Goal: Information Seeking & Learning: Learn about a topic

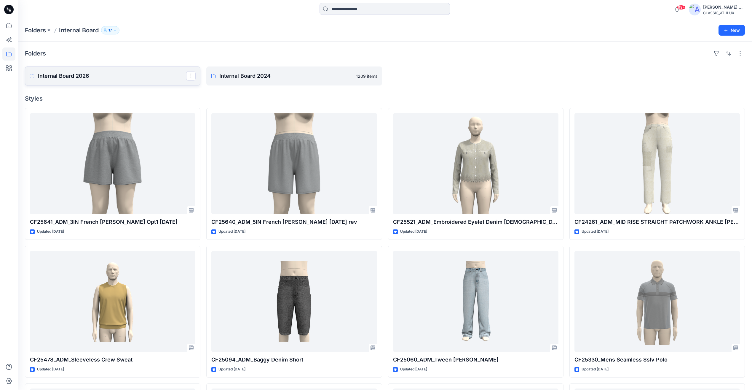
click at [75, 74] on p "Internal Board 2026" at bounding box center [112, 76] width 148 height 8
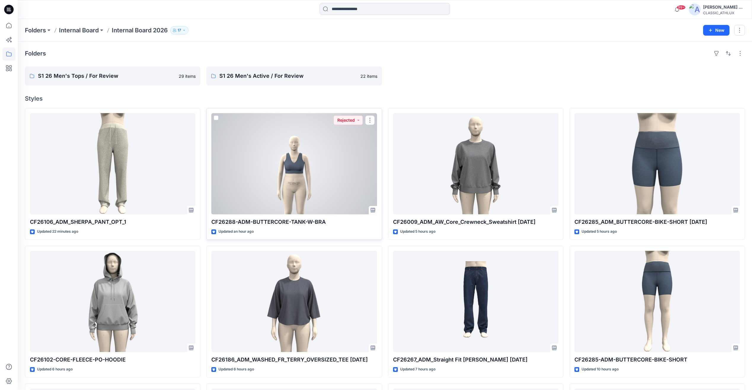
click at [347, 175] on div at bounding box center [293, 163] width 165 height 101
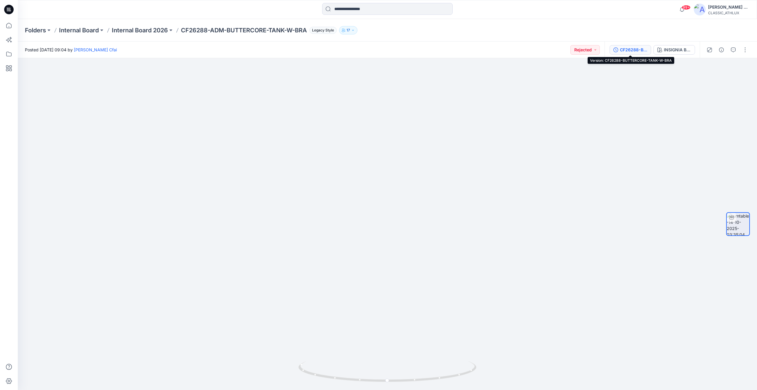
click at [630, 49] on div "CF26288-BUTTERCORE-TANK-W-BRA" at bounding box center [633, 50] width 27 height 7
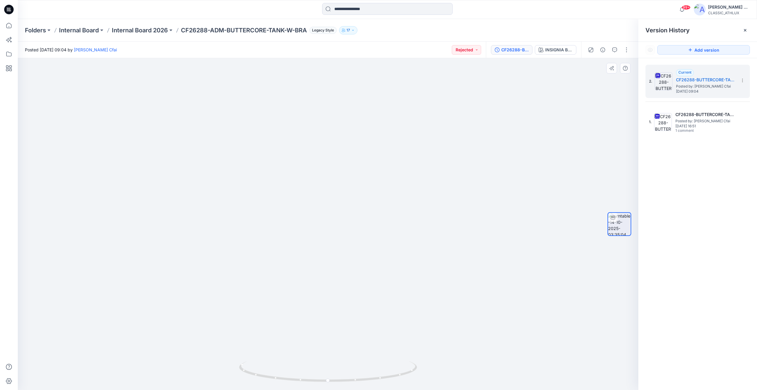
drag, startPoint x: 545, startPoint y: 247, endPoint x: 419, endPoint y: 273, distance: 128.3
click at [417, 254] on div at bounding box center [328, 224] width 620 height 332
drag, startPoint x: 443, startPoint y: 345, endPoint x: 272, endPoint y: 324, distance: 172.5
click at [272, 326] on img at bounding box center [328, 162] width 322 height 455
click at [141, 30] on p "Internal Board 2026" at bounding box center [140, 30] width 56 height 8
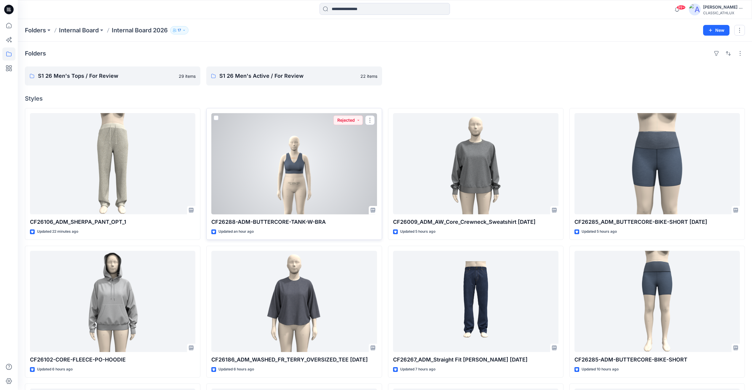
click at [305, 169] on div at bounding box center [293, 163] width 165 height 101
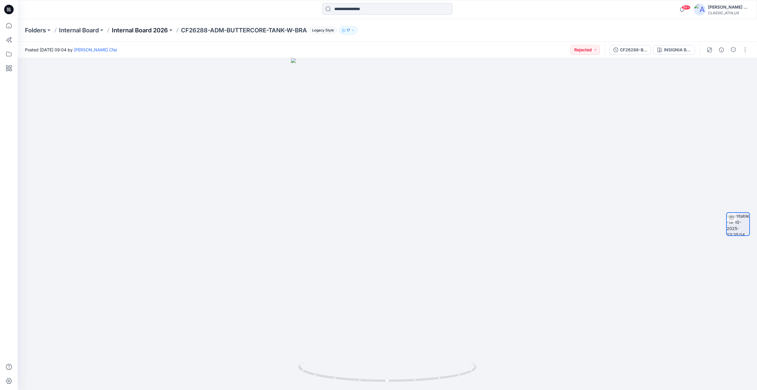
click at [161, 28] on p "Internal Board 2026" at bounding box center [140, 30] width 56 height 8
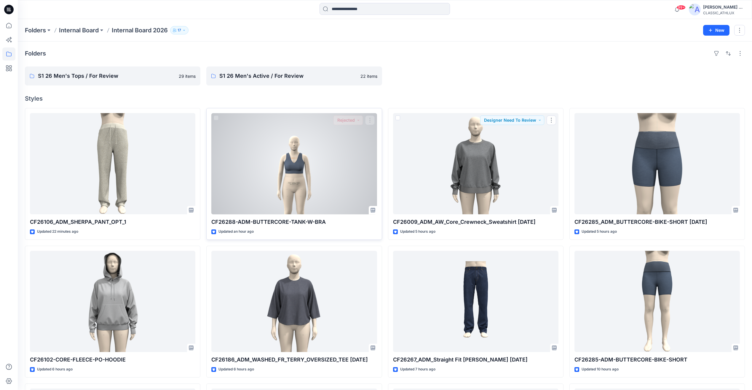
click at [340, 176] on div at bounding box center [293, 163] width 165 height 101
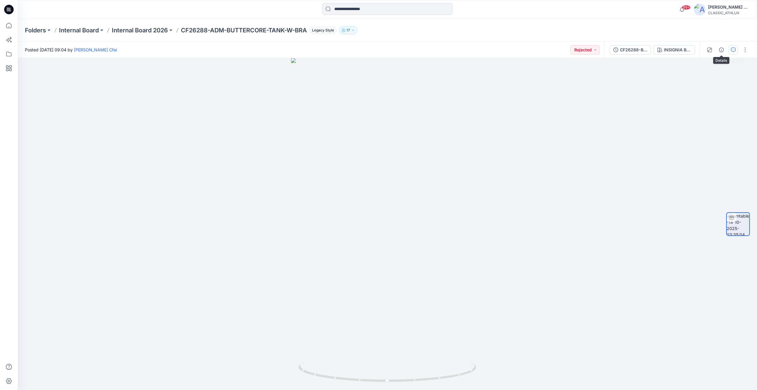
click at [733, 50] on icon "button" at bounding box center [733, 49] width 5 height 5
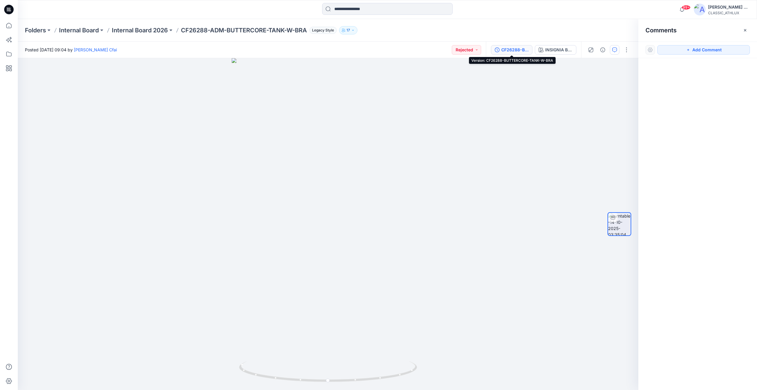
click at [515, 50] on div "CF26288-BUTTERCORE-TANK-W-BRA" at bounding box center [514, 50] width 27 height 7
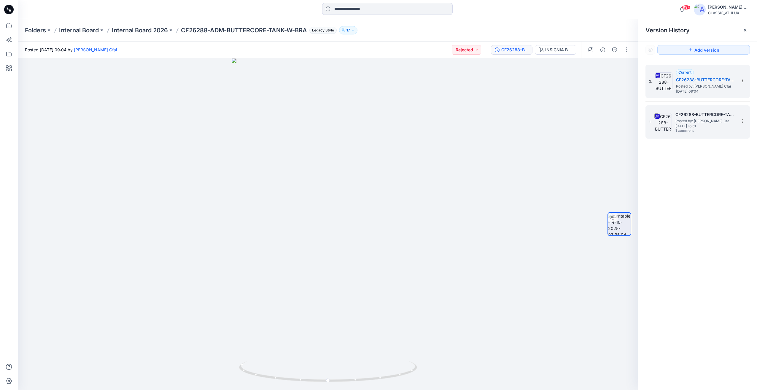
click at [701, 123] on span "Posted by: [PERSON_NAME] Cfai" at bounding box center [704, 121] width 59 height 6
click at [614, 51] on icon "button" at bounding box center [614, 49] width 5 height 5
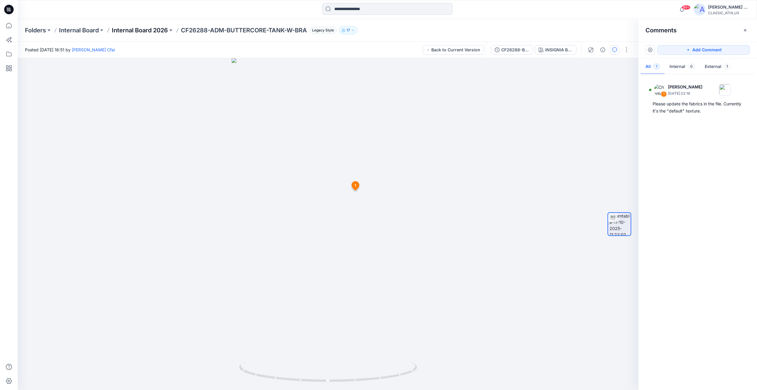
click at [130, 30] on p "Internal Board 2026" at bounding box center [140, 30] width 56 height 8
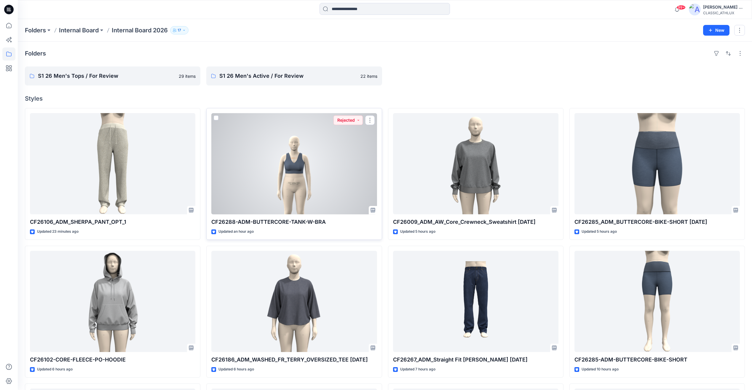
click at [330, 171] on div at bounding box center [293, 163] width 165 height 101
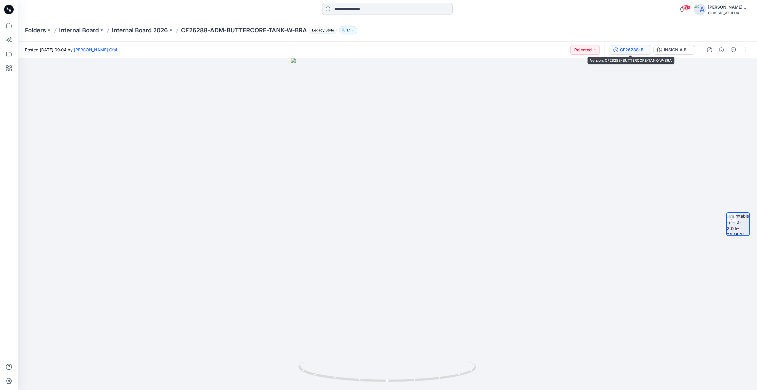
click at [635, 51] on div "CF26288-BUTTERCORE-TANK-W-BRA" at bounding box center [633, 50] width 27 height 7
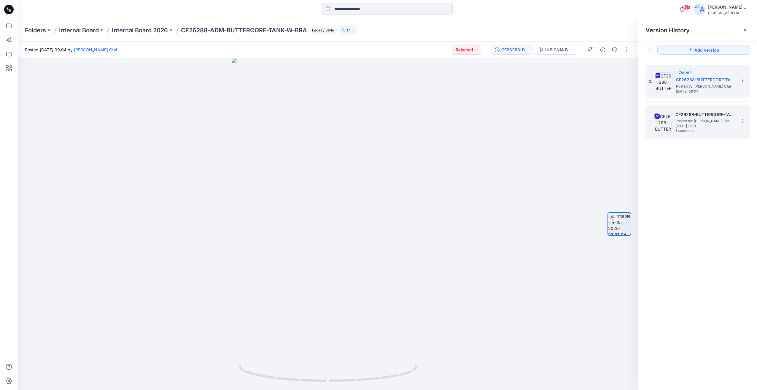
click at [687, 119] on span "Posted by: [PERSON_NAME] Cfai" at bounding box center [704, 121] width 59 height 6
drag, startPoint x: 473, startPoint y: 241, endPoint x: 413, endPoint y: 319, distance: 98.5
click at [293, 230] on img at bounding box center [328, 156] width 336 height 467
drag, startPoint x: 405, startPoint y: 328, endPoint x: 219, endPoint y: 321, distance: 186.1
click at [219, 321] on img at bounding box center [328, 156] width 336 height 467
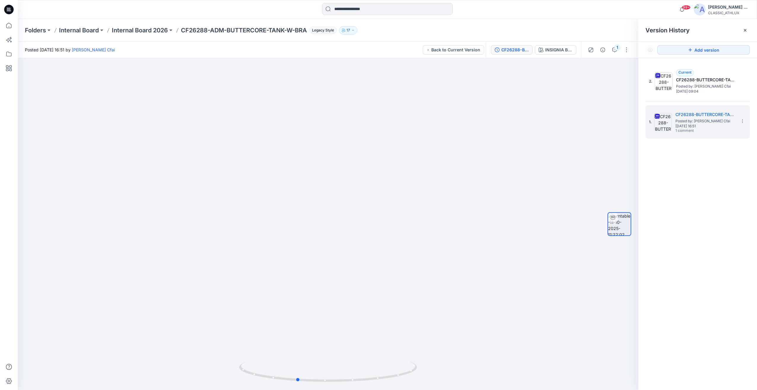
drag, startPoint x: 329, startPoint y: 379, endPoint x: 480, endPoint y: 404, distance: 153.9
click at [480, 389] on html "99+ Notifications Sujitha Mathavan has updated CF26106_ADM_SHERPA_PANT_OPT_1 wi…" at bounding box center [378, 195] width 757 height 390
drag, startPoint x: 303, startPoint y: 229, endPoint x: 381, endPoint y: 257, distance: 83.6
click at [361, 241] on img at bounding box center [328, 196] width 266 height 387
drag, startPoint x: 323, startPoint y: 364, endPoint x: 363, endPoint y: 367, distance: 40.2
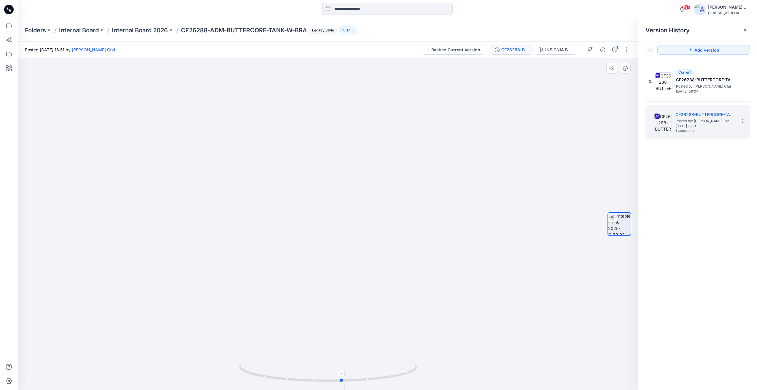
click at [363, 367] on icon at bounding box center [328, 372] width 179 height 22
click at [615, 50] on icon "button" at bounding box center [614, 49] width 5 height 5
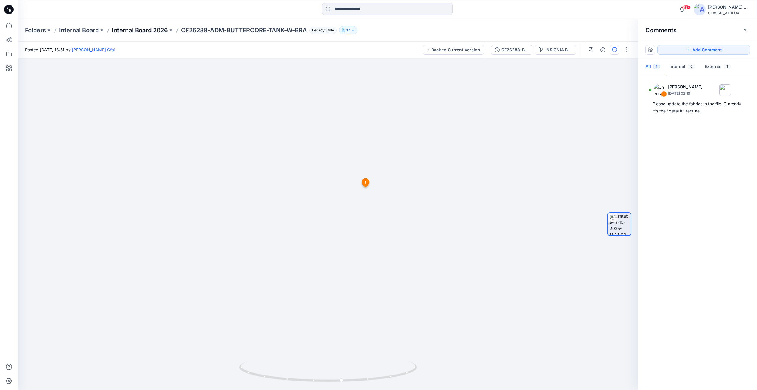
click at [149, 31] on p "Internal Board 2026" at bounding box center [140, 30] width 56 height 8
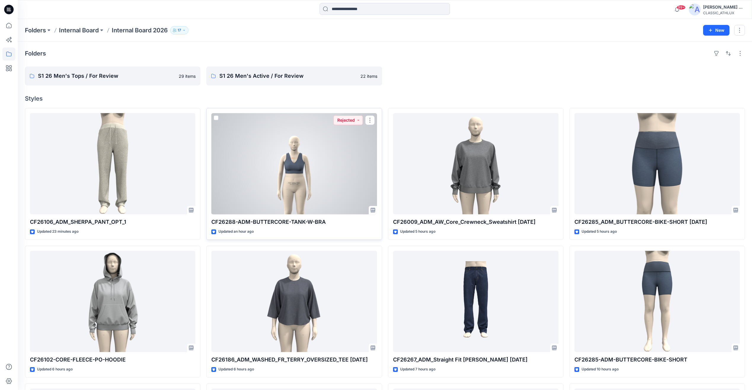
click at [305, 184] on div at bounding box center [293, 163] width 165 height 101
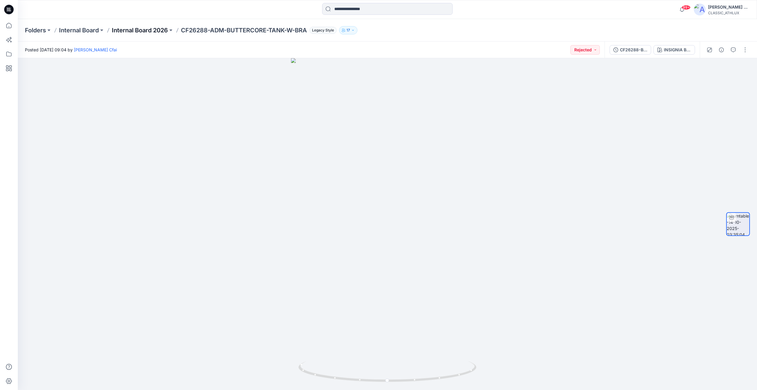
click at [157, 34] on p "Internal Board 2026" at bounding box center [140, 30] width 56 height 8
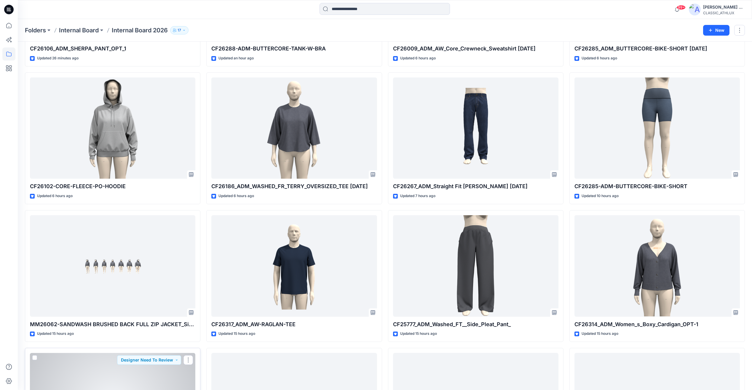
scroll to position [94, 0]
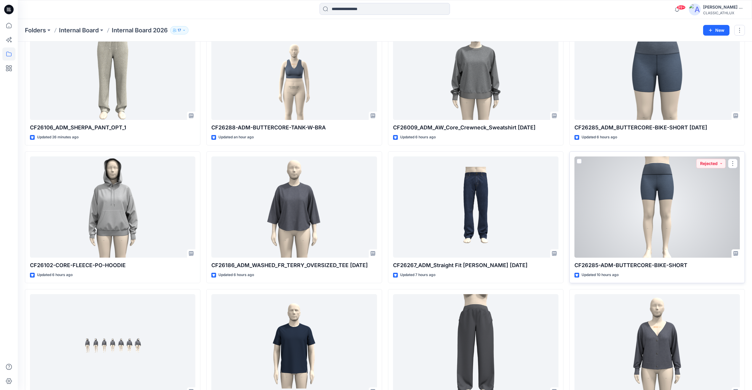
click at [703, 213] on div at bounding box center [657, 206] width 165 height 101
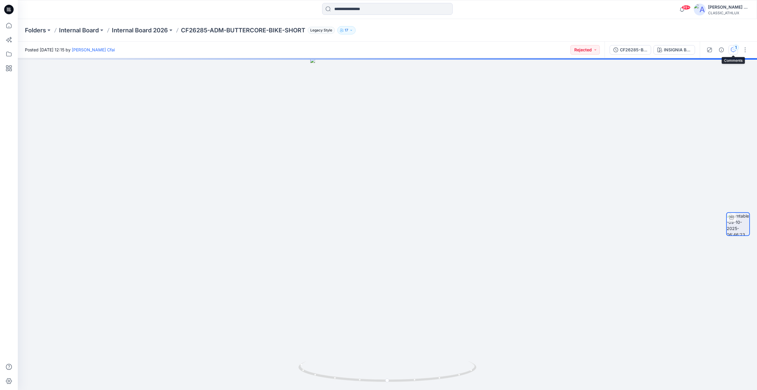
click at [730, 52] on button "1" at bounding box center [732, 49] width 9 height 9
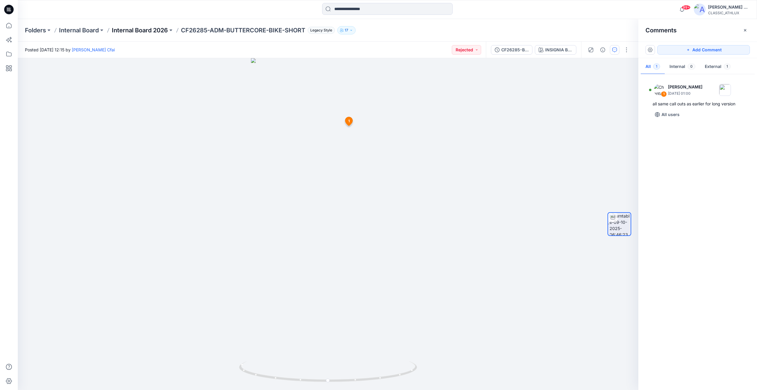
click at [146, 26] on p "Internal Board 2026" at bounding box center [140, 30] width 56 height 8
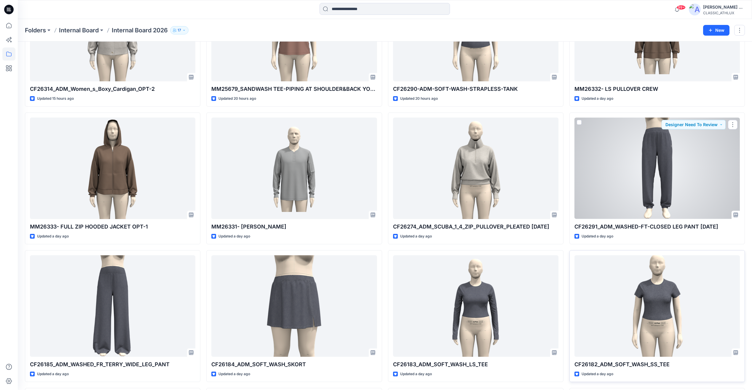
scroll to position [623, 0]
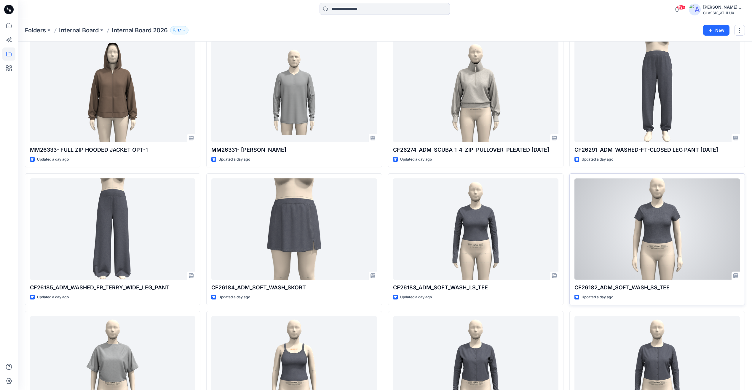
click at [708, 226] on div at bounding box center [657, 228] width 165 height 101
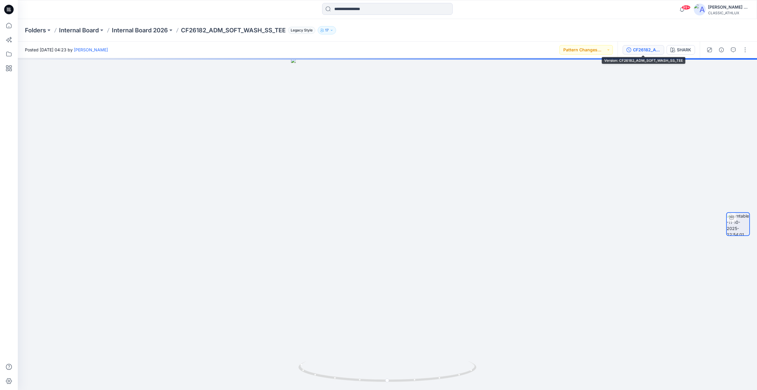
click at [642, 45] on button "CF26182_ADM_SOFT_WASH_SS_TEE" at bounding box center [644, 49] width 42 height 9
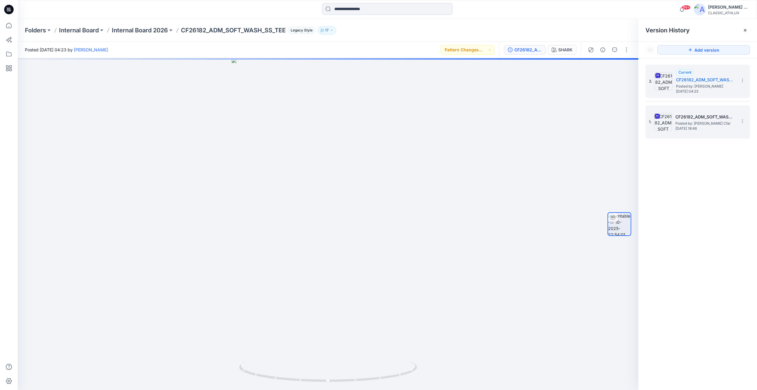
click at [699, 128] on span "Saturday, September 27, 2025 18:46" at bounding box center [704, 128] width 59 height 4
click at [747, 34] on div at bounding box center [744, 30] width 9 height 9
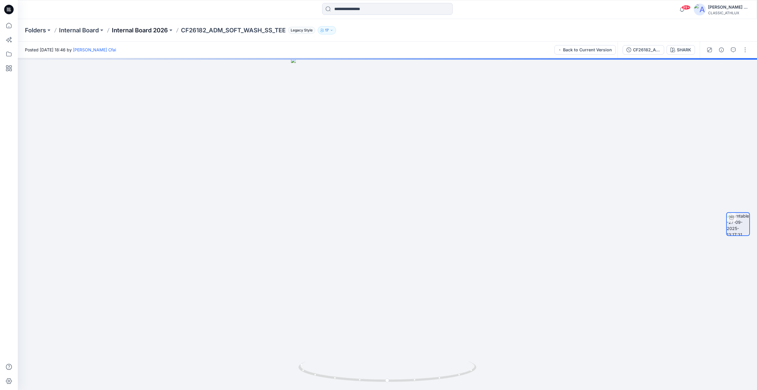
click at [147, 28] on p "Internal Board 2026" at bounding box center [140, 30] width 56 height 8
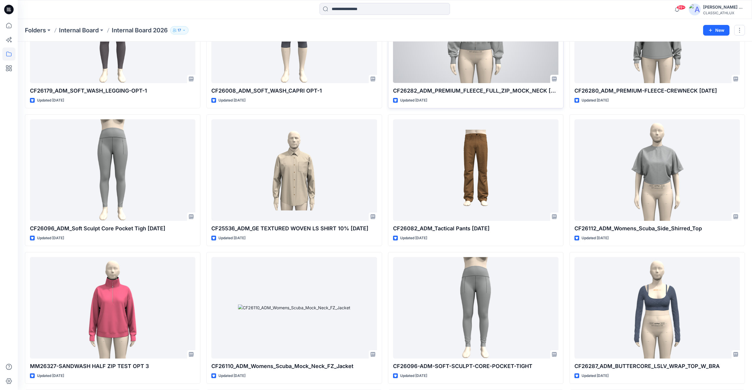
scroll to position [1127, 0]
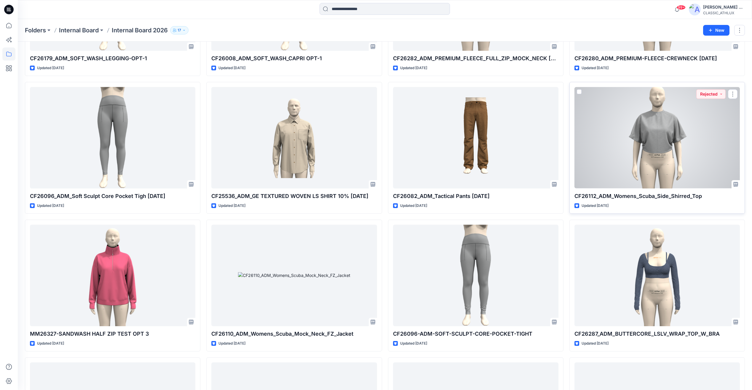
click at [684, 136] on div at bounding box center [657, 137] width 165 height 101
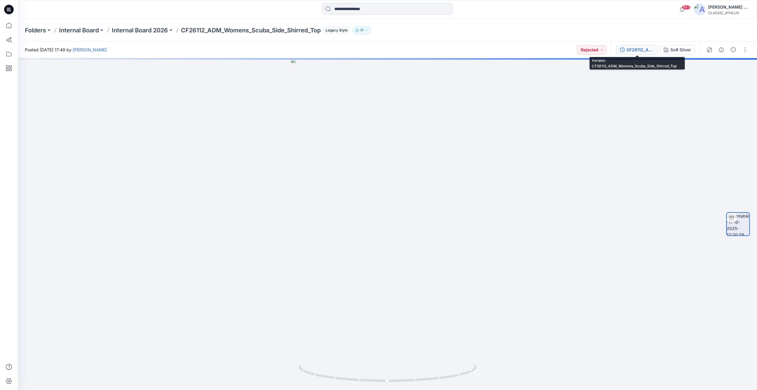
click at [643, 50] on div "CF26112_ADM_Womens_Scuba_Side_Shirred_Top" at bounding box center [639, 50] width 27 height 7
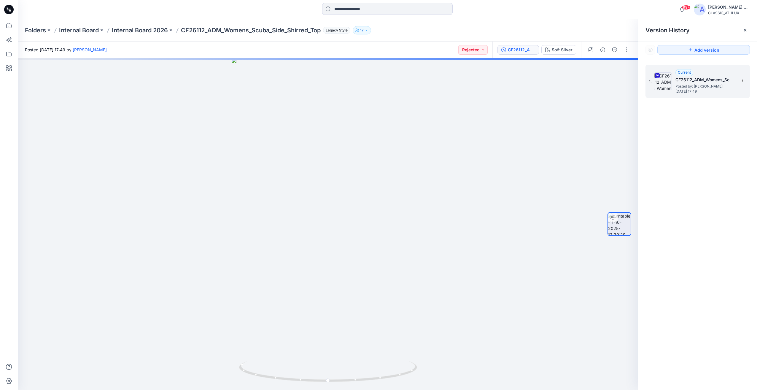
click at [691, 78] on h5 "CF26112_ADM_Womens_Scuba_Side_Shirred_Top" at bounding box center [704, 79] width 59 height 7
click at [696, 86] on span "Posted by: [PERSON_NAME]" at bounding box center [704, 86] width 59 height 6
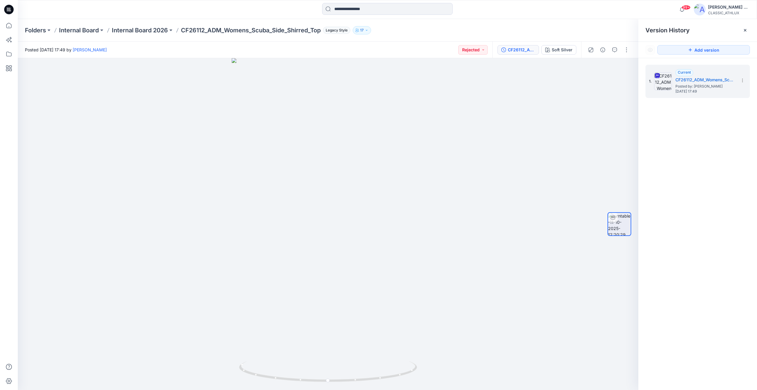
click at [415, 35] on div "Folders Internal Board Internal Board 2026 CF26112_ADM_Womens_Scuba_Side_Shirre…" at bounding box center [387, 30] width 739 height 23
click at [749, 31] on div at bounding box center [744, 30] width 9 height 9
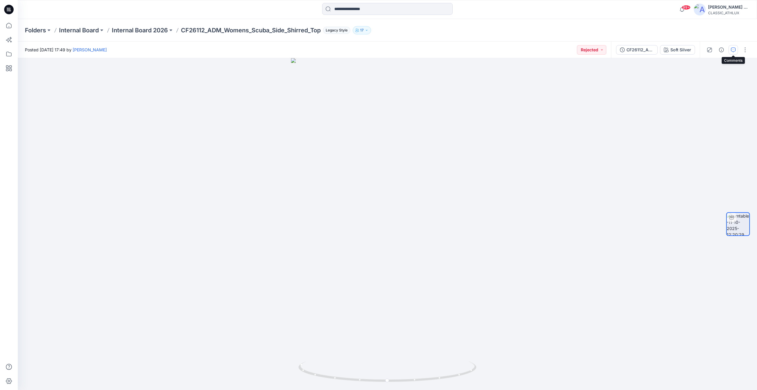
click at [730, 50] on button "button" at bounding box center [732, 49] width 9 height 9
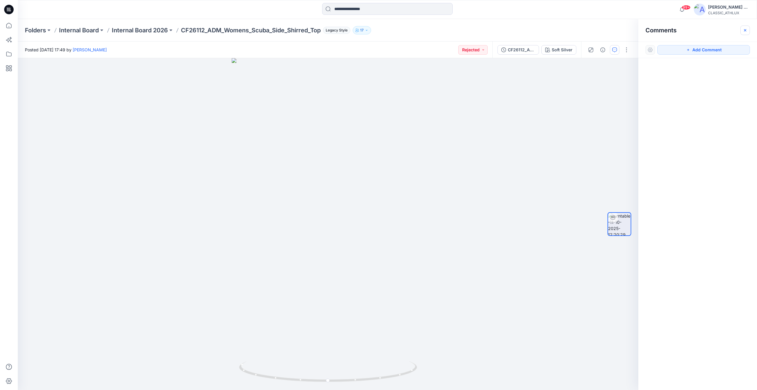
click at [746, 32] on icon "button" at bounding box center [745, 30] width 5 height 5
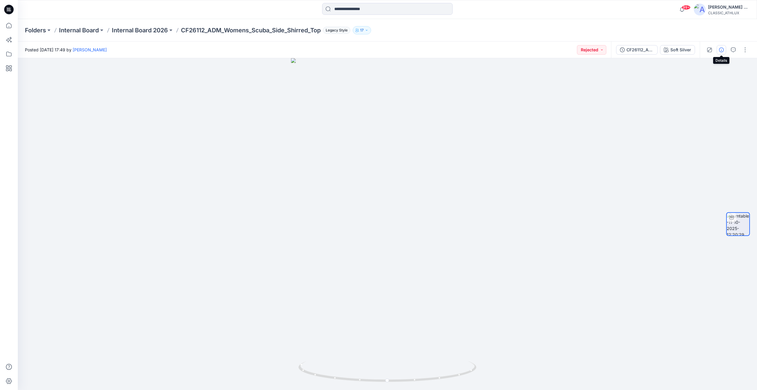
click at [725, 48] on button "button" at bounding box center [721, 49] width 9 height 9
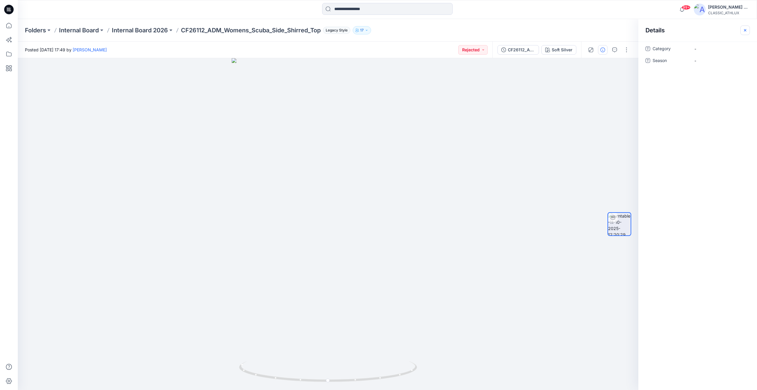
click at [748, 31] on button "button" at bounding box center [744, 30] width 9 height 9
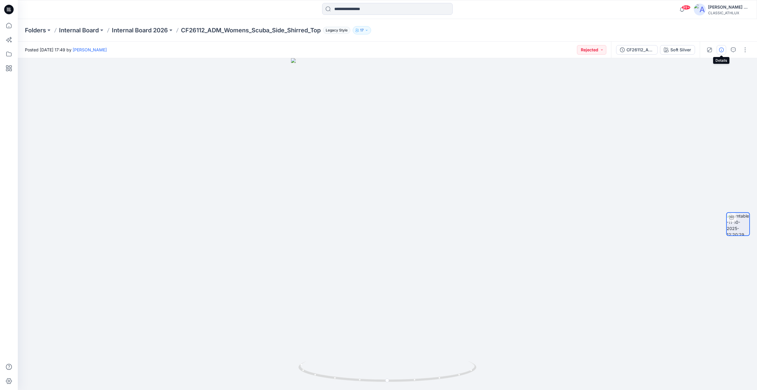
click at [726, 48] on button "button" at bounding box center [721, 49] width 9 height 9
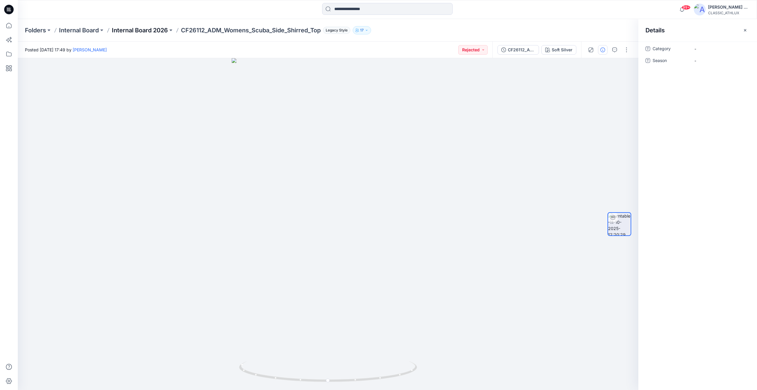
click at [136, 32] on p "Internal Board 2026" at bounding box center [140, 30] width 56 height 8
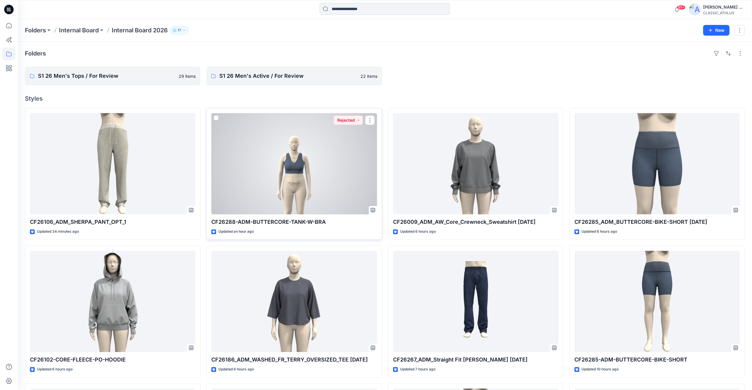
drag, startPoint x: 316, startPoint y: 188, endPoint x: 538, endPoint y: 198, distance: 221.8
click at [316, 188] on div at bounding box center [293, 163] width 165 height 101
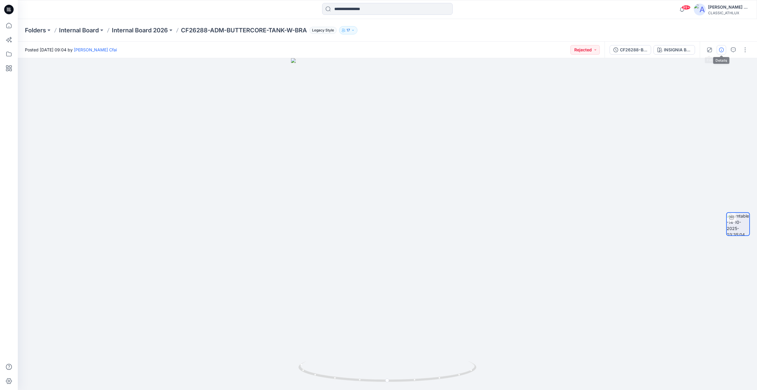
click at [721, 50] on icon "button" at bounding box center [721, 49] width 5 height 5
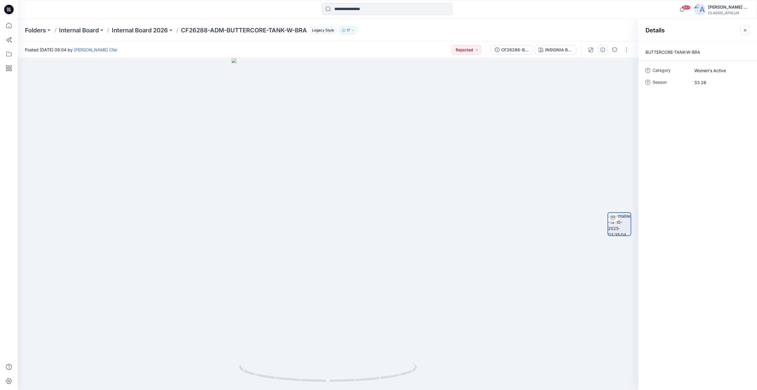
click at [743, 33] on button "button" at bounding box center [744, 30] width 9 height 9
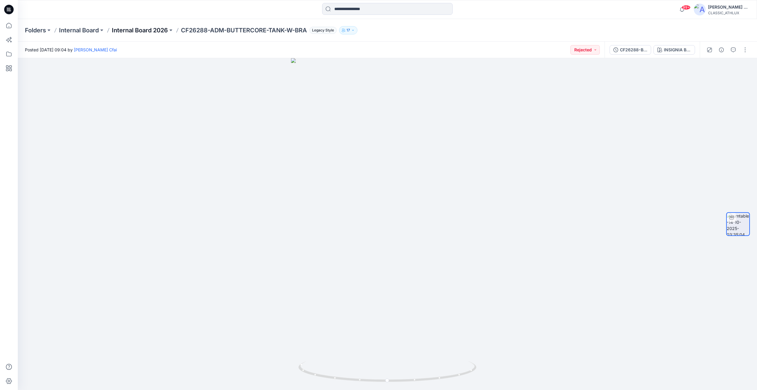
click at [137, 31] on p "Internal Board 2026" at bounding box center [140, 30] width 56 height 8
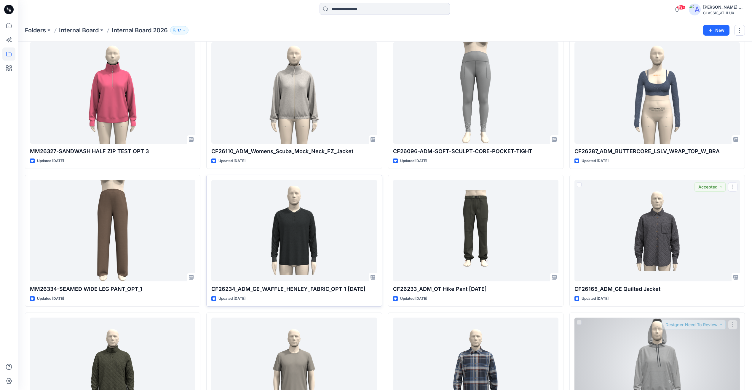
scroll to position [1392, 0]
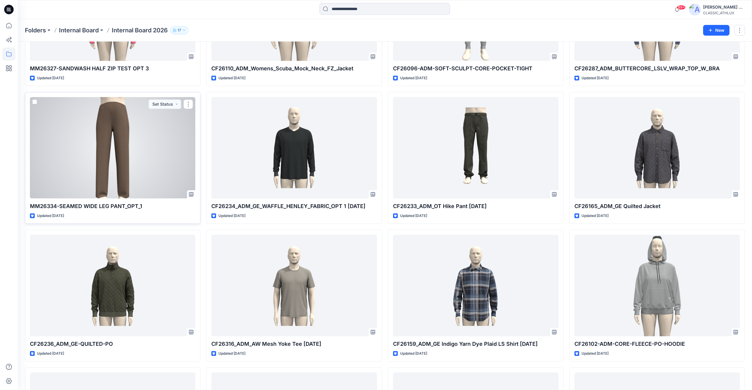
click at [145, 139] on div at bounding box center [112, 147] width 165 height 101
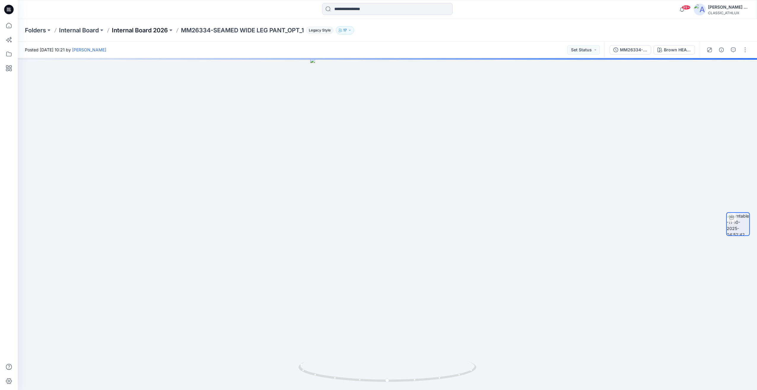
click at [142, 29] on p "Internal Board 2026" at bounding box center [140, 30] width 56 height 8
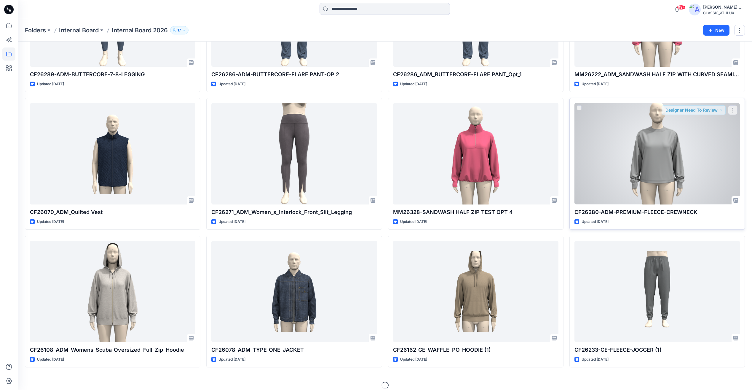
scroll to position [1805, 0]
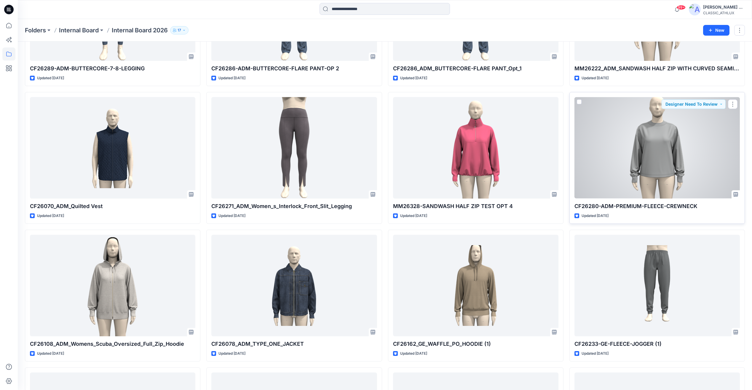
click at [687, 170] on div at bounding box center [657, 147] width 165 height 101
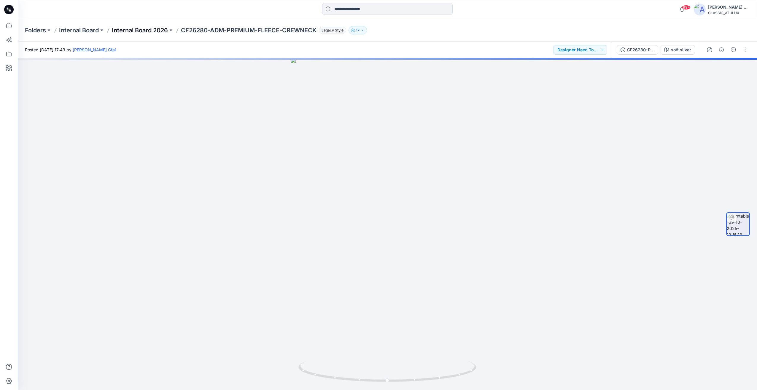
click at [144, 32] on p "Internal Board 2026" at bounding box center [140, 30] width 56 height 8
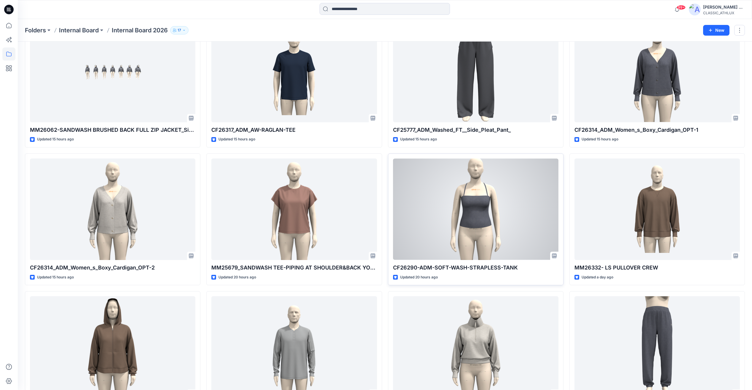
scroll to position [415, 0]
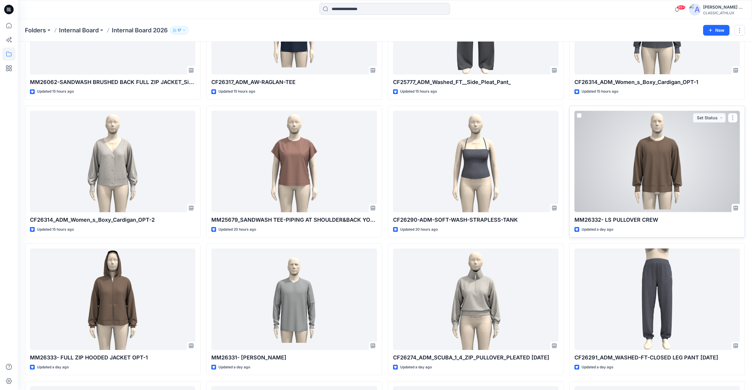
click at [718, 155] on div at bounding box center [657, 161] width 165 height 101
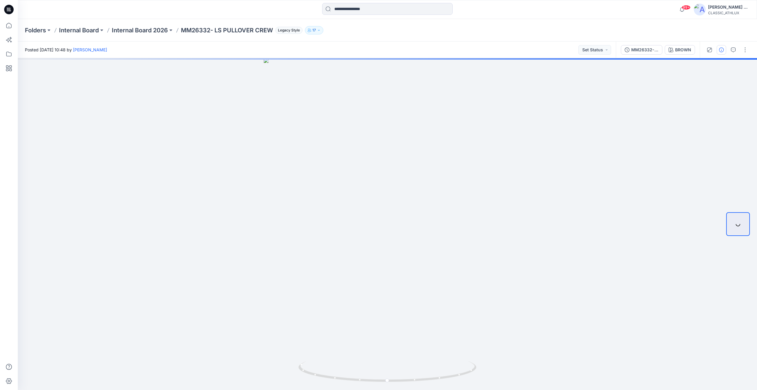
click at [723, 52] on icon "button" at bounding box center [721, 49] width 5 height 5
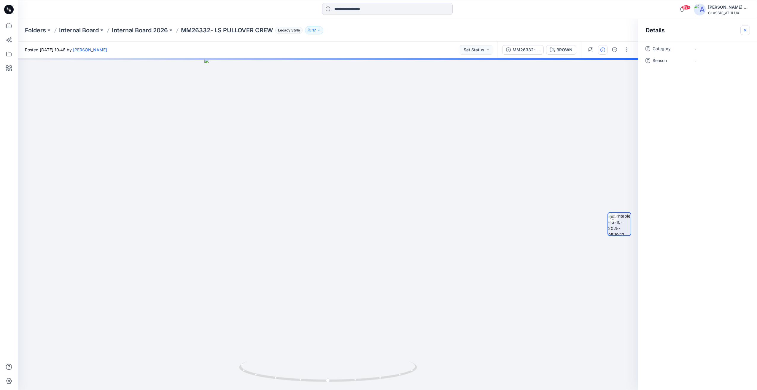
click at [746, 31] on icon "button" at bounding box center [745, 30] width 5 height 5
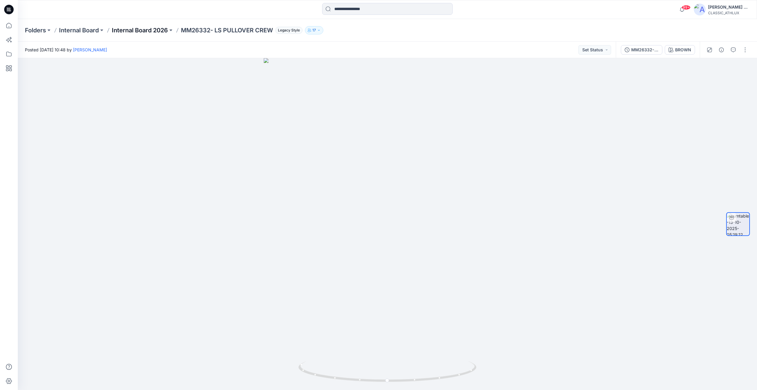
click at [142, 32] on p "Internal Board 2026" at bounding box center [140, 30] width 56 height 8
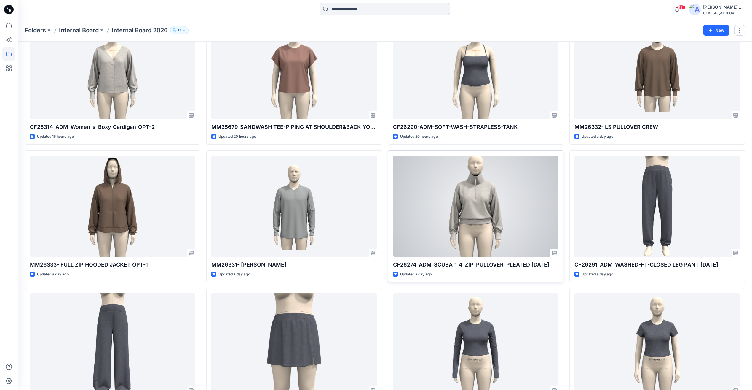
scroll to position [564, 0]
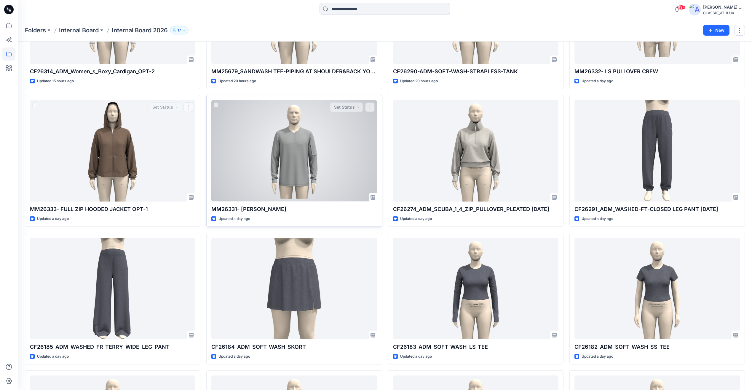
click at [334, 133] on div at bounding box center [293, 150] width 165 height 101
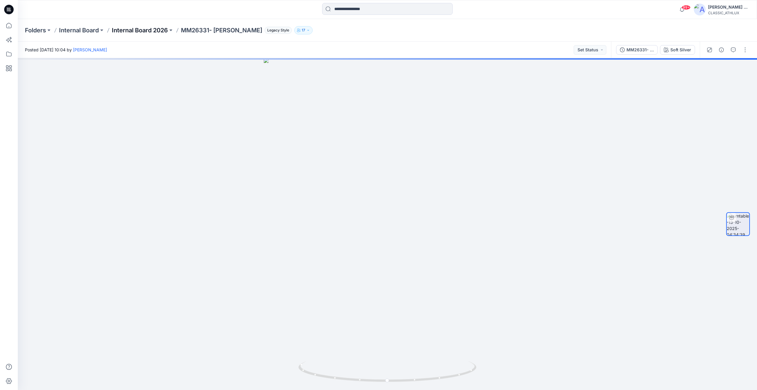
click at [144, 30] on p "Internal Board 2026" at bounding box center [140, 30] width 56 height 8
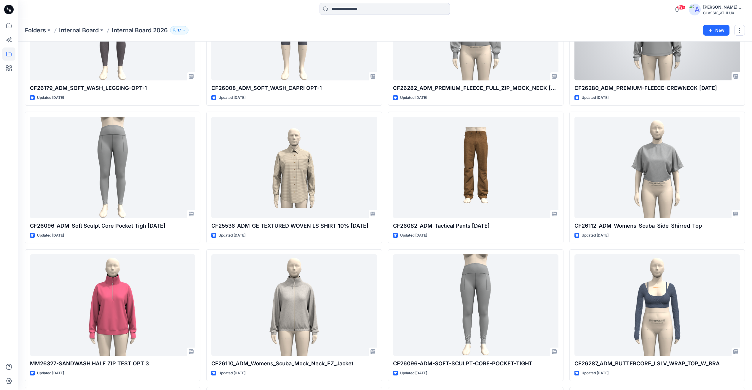
scroll to position [1275, 0]
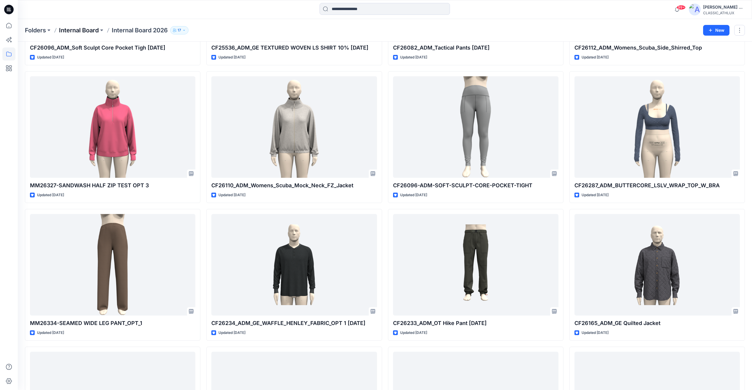
click at [75, 28] on p "Internal Board" at bounding box center [79, 30] width 40 height 8
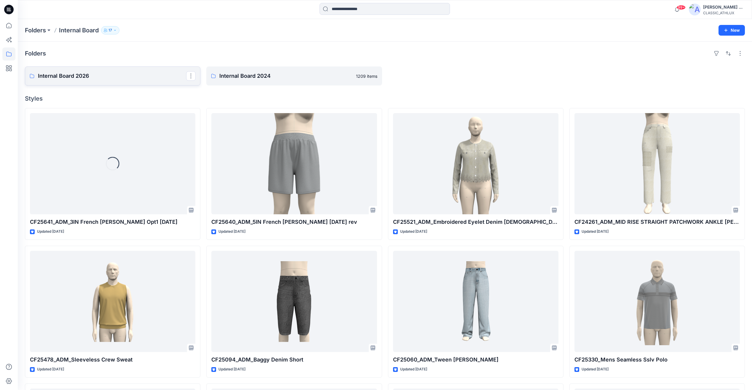
click at [95, 74] on p "Internal Board 2026" at bounding box center [112, 76] width 148 height 8
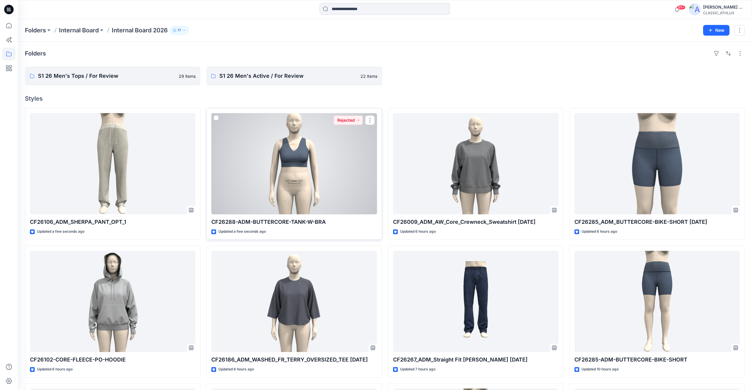
click at [357, 170] on div at bounding box center [293, 163] width 165 height 101
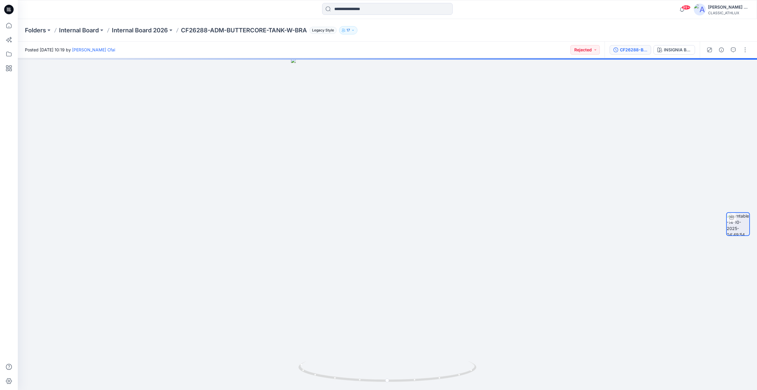
click at [637, 53] on button "CF26288-BUTTERCORE-TANK-W-BRA" at bounding box center [630, 49] width 42 height 9
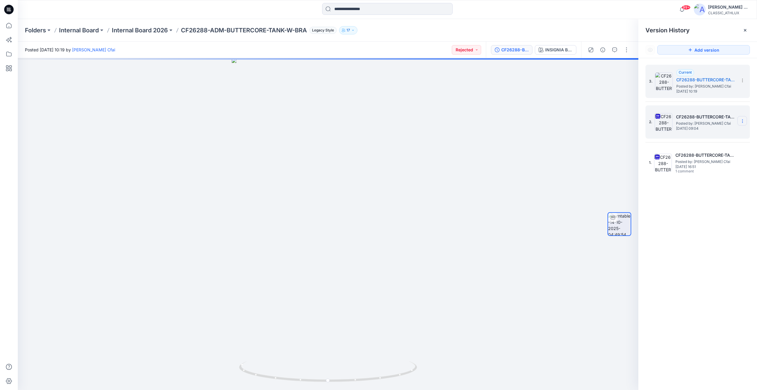
click at [744, 119] on icon at bounding box center [742, 121] width 5 height 5
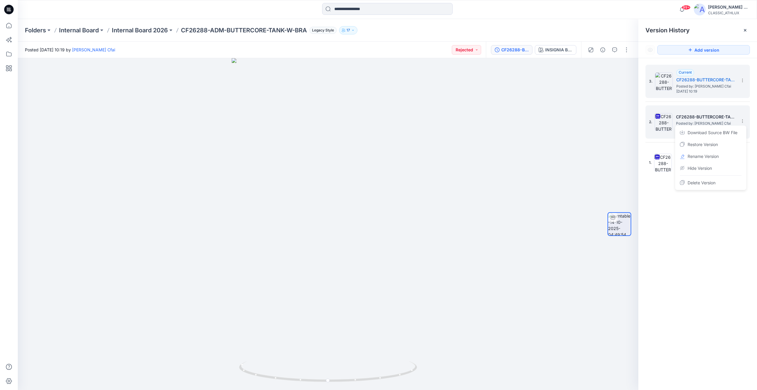
click at [670, 129] on div at bounding box center [664, 122] width 18 height 18
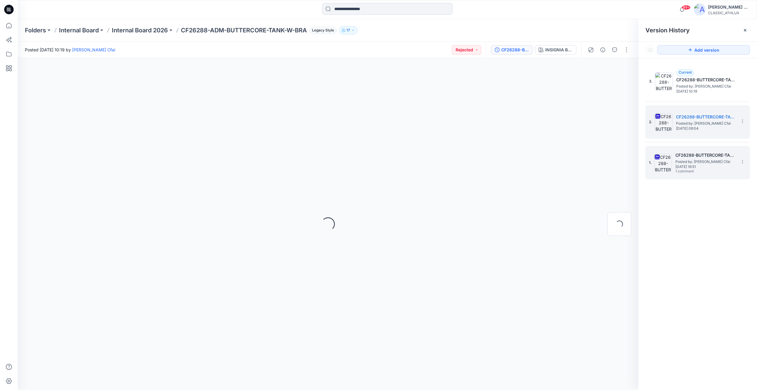
click at [692, 156] on h5 "CF26288-BUTTERCORE-TANK-W-BRA" at bounding box center [704, 155] width 59 height 7
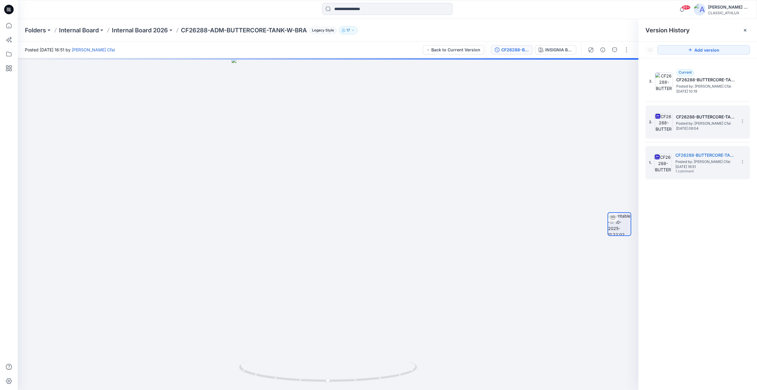
click at [703, 120] on h5 "CF26288-BUTTERCORE-TANK-W-BRA" at bounding box center [705, 116] width 59 height 7
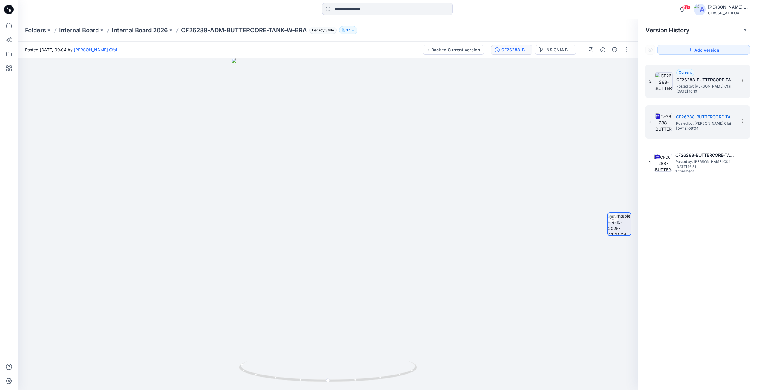
click at [718, 87] on span "Posted by: [PERSON_NAME] Cfai" at bounding box center [705, 86] width 59 height 6
click at [710, 119] on h5 "CF26288-BUTTERCORE-TANK-W-BRA" at bounding box center [705, 116] width 59 height 7
click at [744, 122] on icon at bounding box center [742, 121] width 5 height 5
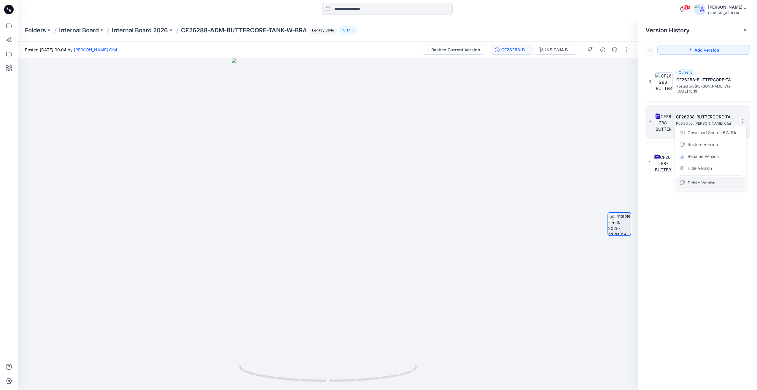
click at [710, 182] on span "Delete Version" at bounding box center [701, 182] width 28 height 7
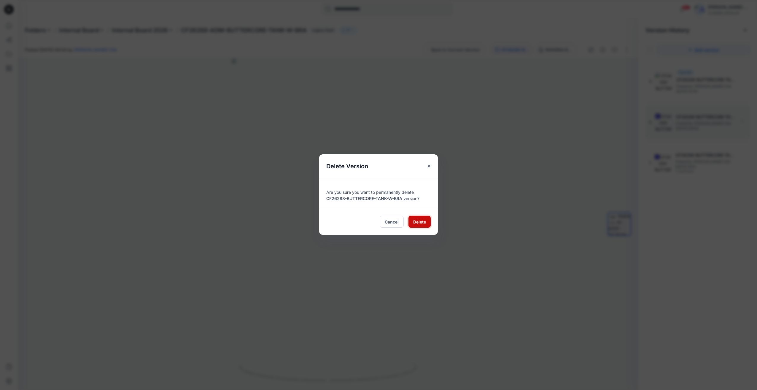
click at [422, 221] on span "Delete" at bounding box center [419, 222] width 13 height 6
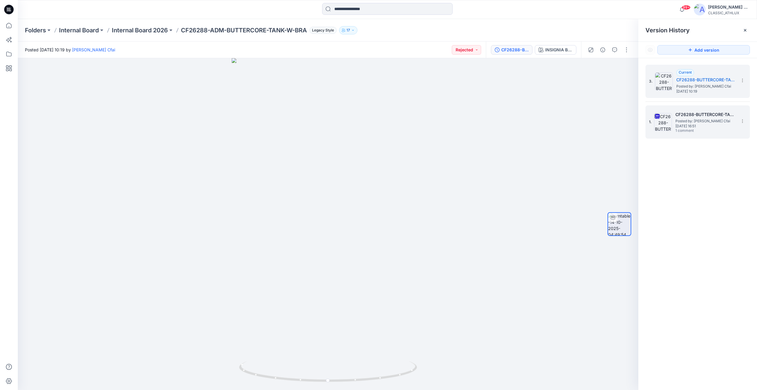
click at [710, 109] on div "1. CF26288-BUTTERCORE-TANK-W-BRA Posted by: [PERSON_NAME] Cfai [DATE] 16:51 1 c…" at bounding box center [693, 122] width 89 height 28
click at [705, 90] on span "[DATE] 10:19" at bounding box center [705, 91] width 59 height 4
drag, startPoint x: 513, startPoint y: 226, endPoint x: 394, endPoint y: 236, distance: 119.6
click at [394, 236] on div at bounding box center [328, 224] width 620 height 332
drag, startPoint x: 465, startPoint y: 231, endPoint x: 408, endPoint y: 238, distance: 57.6
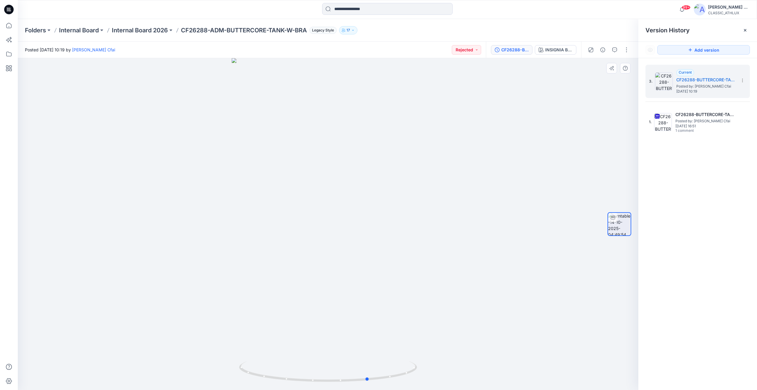
click at [408, 237] on div at bounding box center [328, 224] width 620 height 332
click at [141, 29] on p "Internal Board 2026" at bounding box center [140, 30] width 56 height 8
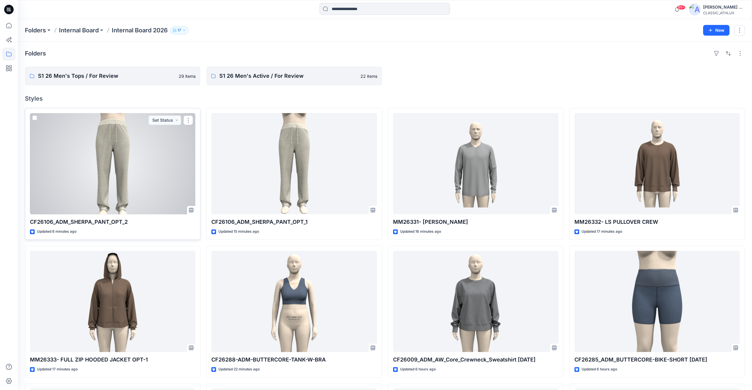
click at [155, 190] on div at bounding box center [112, 163] width 165 height 101
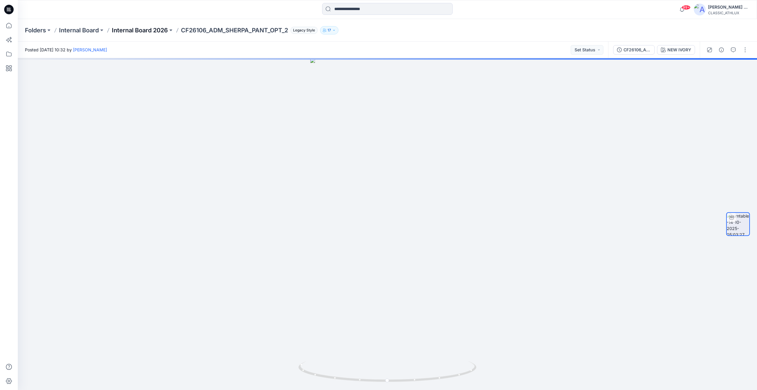
click at [160, 31] on p "Internal Board 2026" at bounding box center [140, 30] width 56 height 8
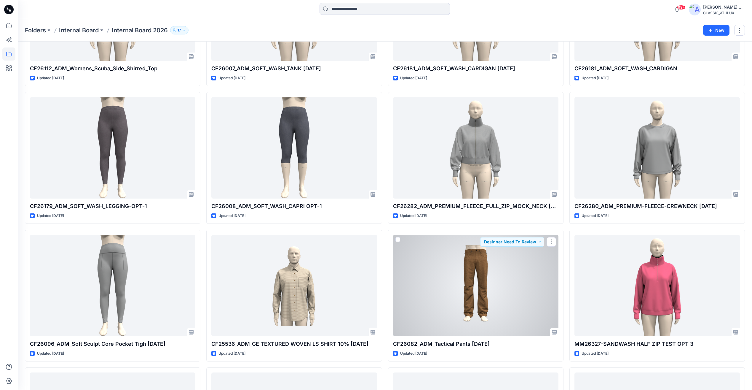
scroll to position [1187, 0]
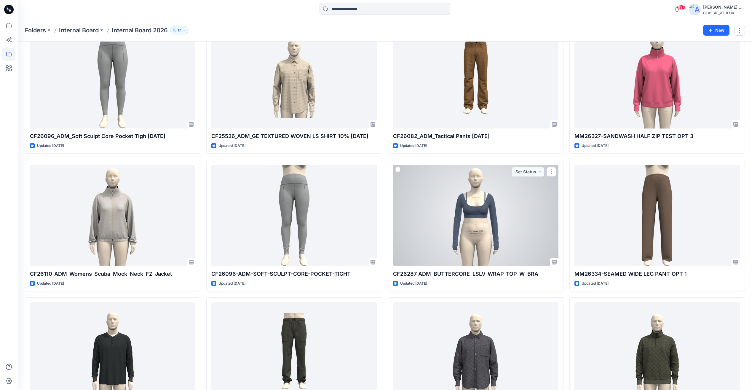
click at [502, 263] on div at bounding box center [475, 215] width 165 height 101
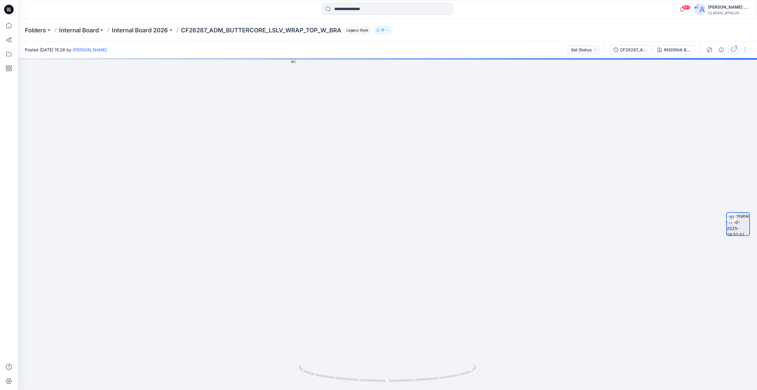
click at [730, 52] on button "1" at bounding box center [732, 49] width 9 height 9
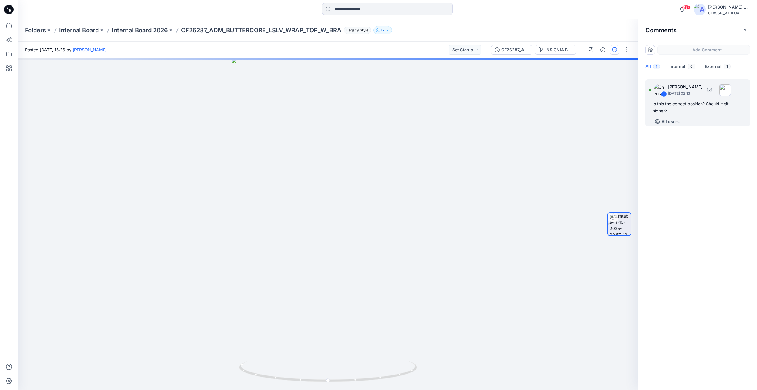
click at [672, 106] on div "Is this the correct position? Should it sit higher?" at bounding box center [697, 107] width 90 height 14
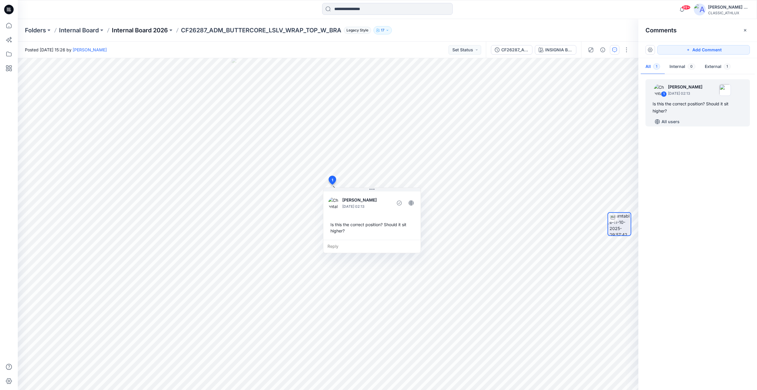
click at [144, 30] on p "Internal Board 2026" at bounding box center [140, 30] width 56 height 8
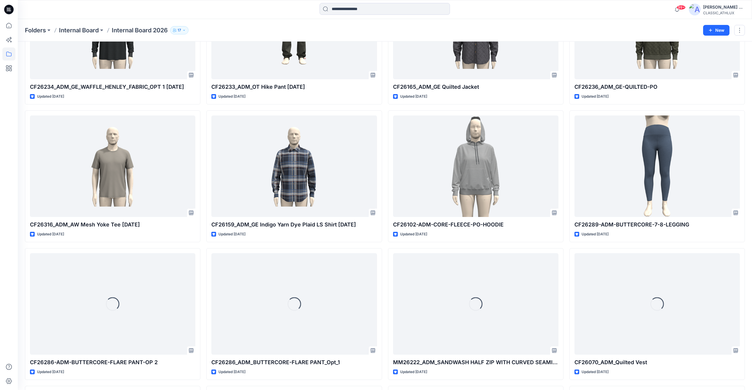
scroll to position [1570, 0]
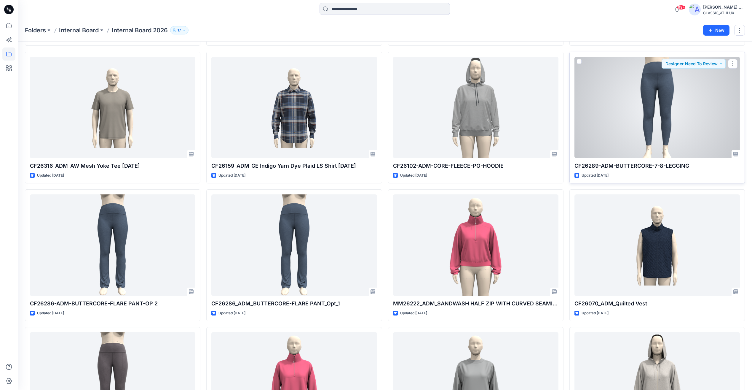
click at [651, 104] on div at bounding box center [657, 107] width 165 height 101
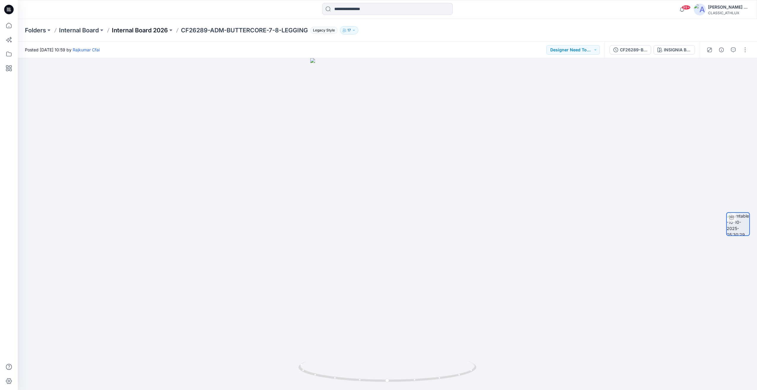
click at [149, 31] on p "Internal Board 2026" at bounding box center [140, 30] width 56 height 8
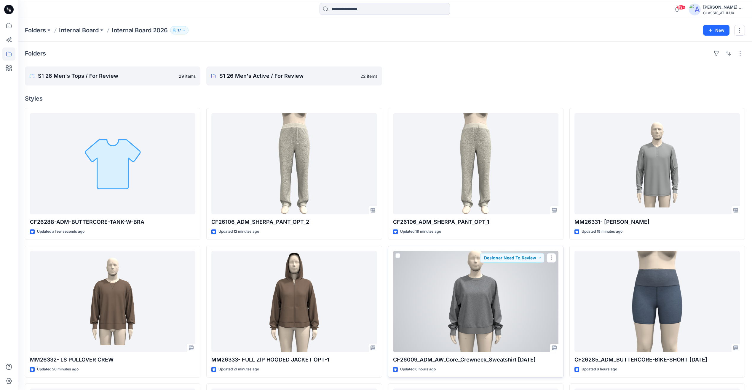
click at [478, 307] on div at bounding box center [475, 301] width 165 height 101
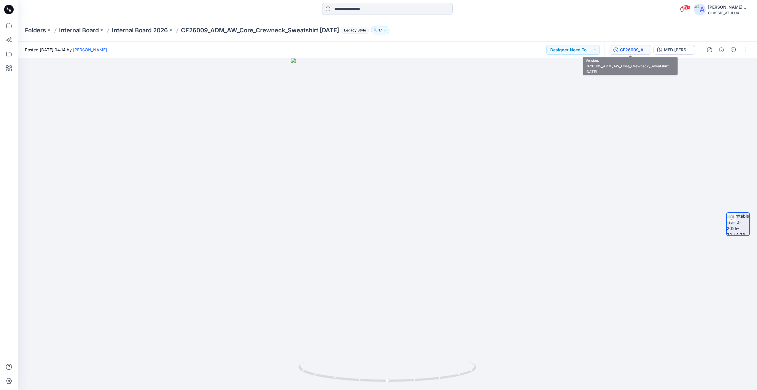
click at [619, 52] on button "CF26009_ADM_AW_Core_Crewneck_Sweatshirt [DATE]" at bounding box center [630, 49] width 42 height 9
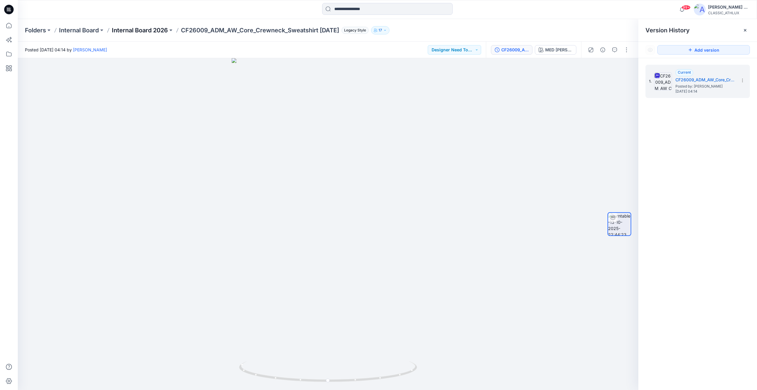
click at [145, 31] on p "Internal Board 2026" at bounding box center [140, 30] width 56 height 8
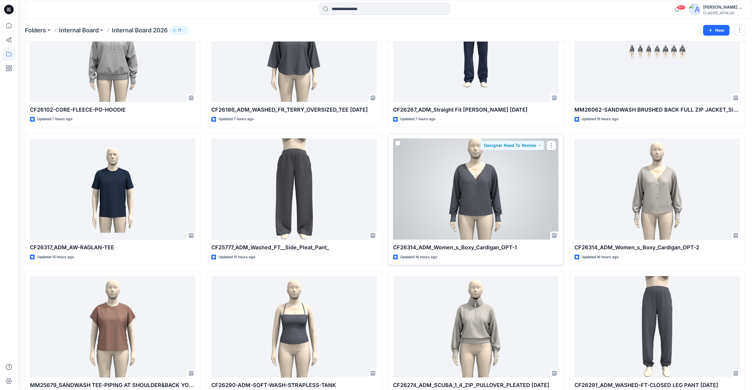
scroll to position [386, 0]
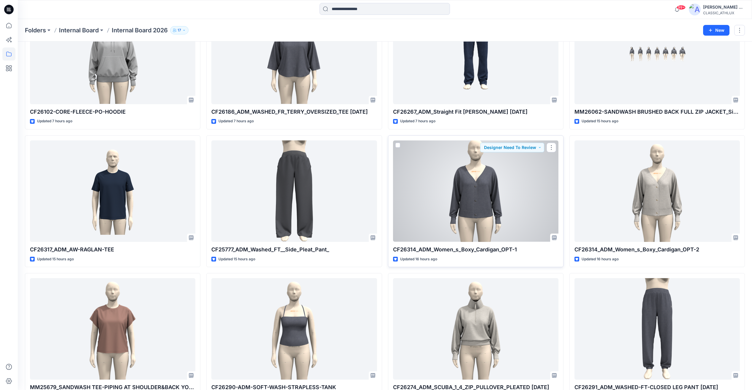
click at [517, 203] on div at bounding box center [475, 190] width 165 height 101
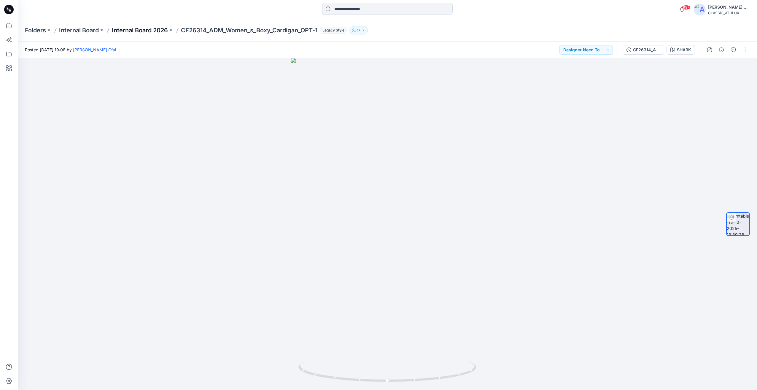
click at [155, 27] on p "Internal Board 2026" at bounding box center [140, 30] width 56 height 8
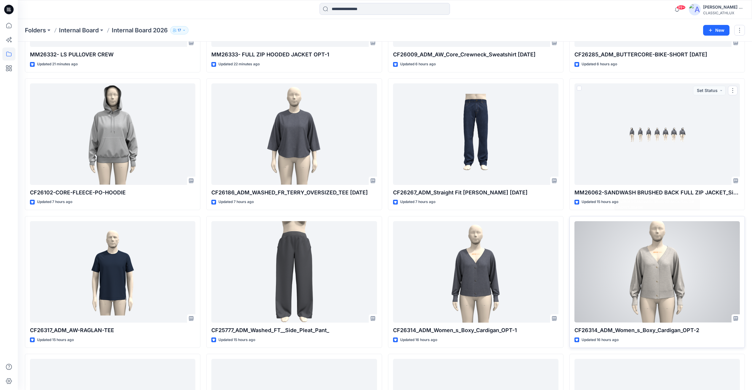
scroll to position [356, 0]
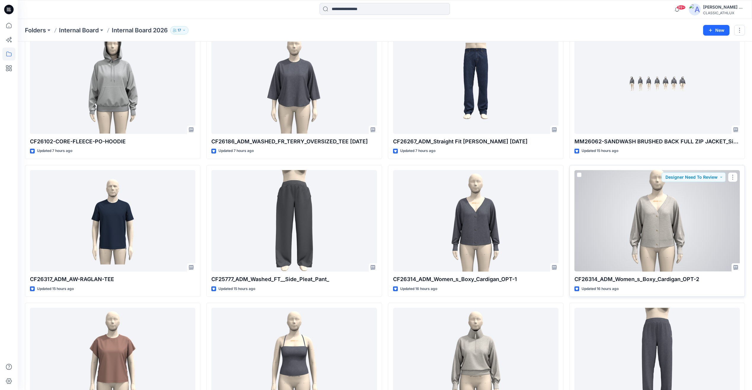
click at [694, 236] on div at bounding box center [657, 220] width 165 height 101
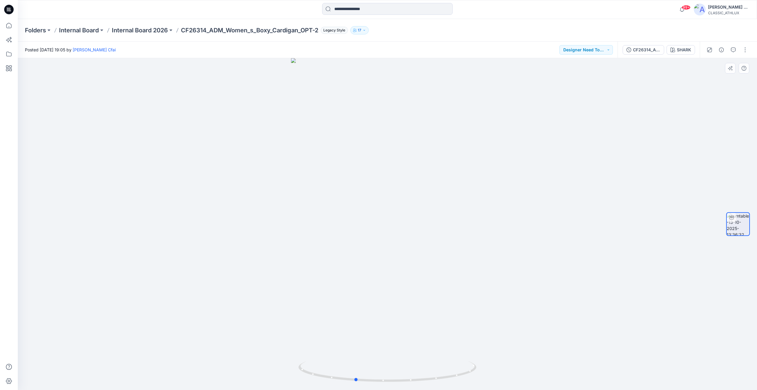
drag, startPoint x: 571, startPoint y: 241, endPoint x: 539, endPoint y: 249, distance: 33.4
click at [539, 249] on div at bounding box center [387, 224] width 739 height 332
drag, startPoint x: 532, startPoint y: 265, endPoint x: 538, endPoint y: 264, distance: 6.3
click at [538, 264] on div at bounding box center [387, 224] width 739 height 332
drag, startPoint x: 298, startPoint y: 322, endPoint x: 351, endPoint y: 338, distance: 54.6
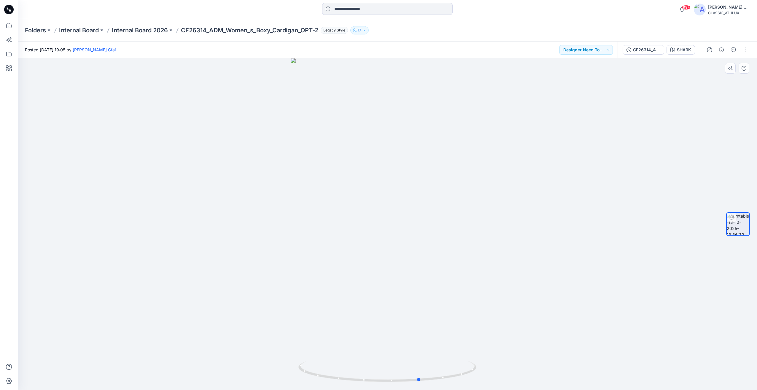
click at [351, 338] on div at bounding box center [387, 224] width 739 height 332
click at [135, 32] on p "Internal Board 2026" at bounding box center [140, 30] width 56 height 8
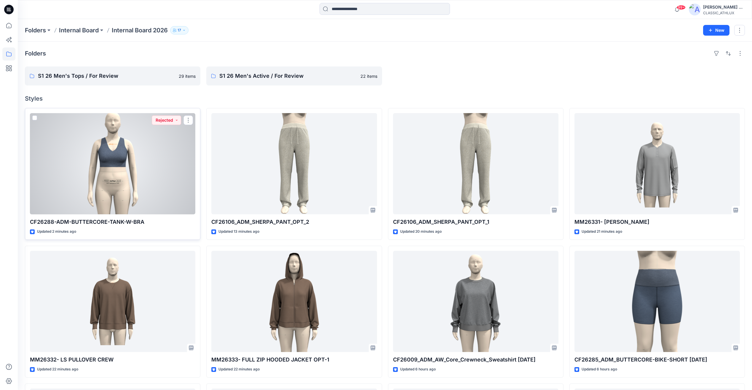
click at [158, 170] on div at bounding box center [112, 163] width 165 height 101
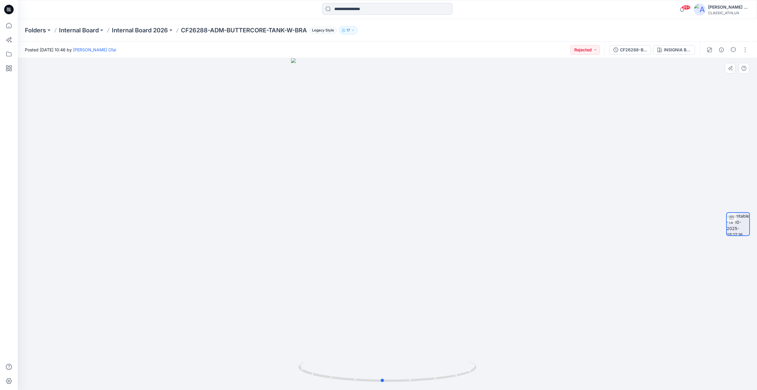
drag, startPoint x: 502, startPoint y: 212, endPoint x: 497, endPoint y: 213, distance: 5.3
click at [497, 213] on div at bounding box center [387, 224] width 739 height 332
click at [157, 31] on p "Internal Board 2026" at bounding box center [140, 30] width 56 height 8
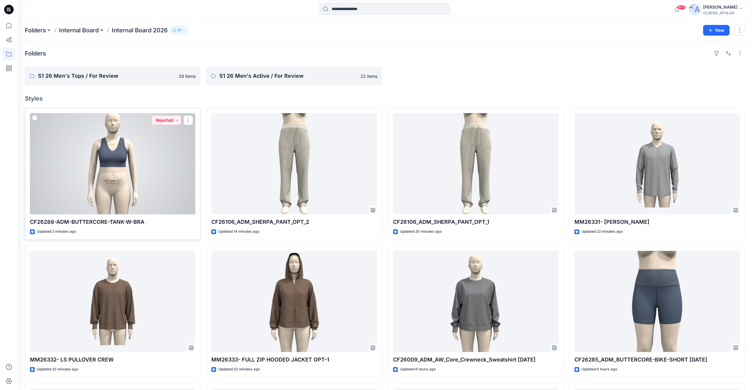
click at [171, 167] on div at bounding box center [112, 163] width 165 height 101
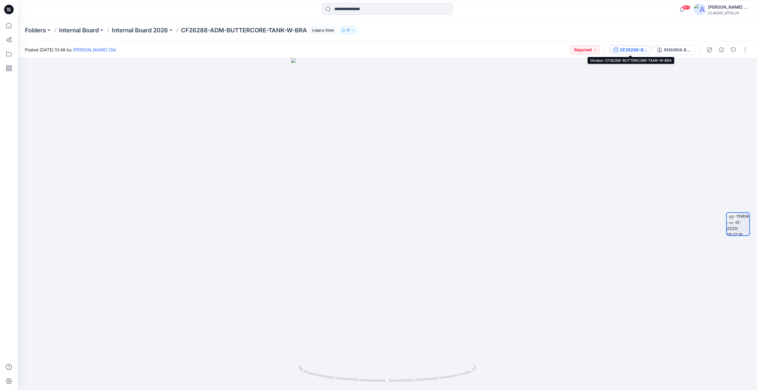
click at [644, 50] on div "CF26288-BUTTERCORE-TANK-W-BRA" at bounding box center [633, 50] width 27 height 7
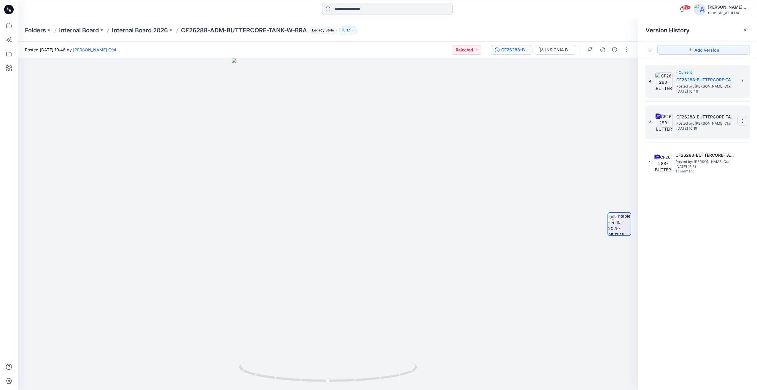
click at [742, 122] on icon at bounding box center [742, 121] width 5 height 5
click at [710, 182] on span "Delete Version" at bounding box center [701, 182] width 28 height 7
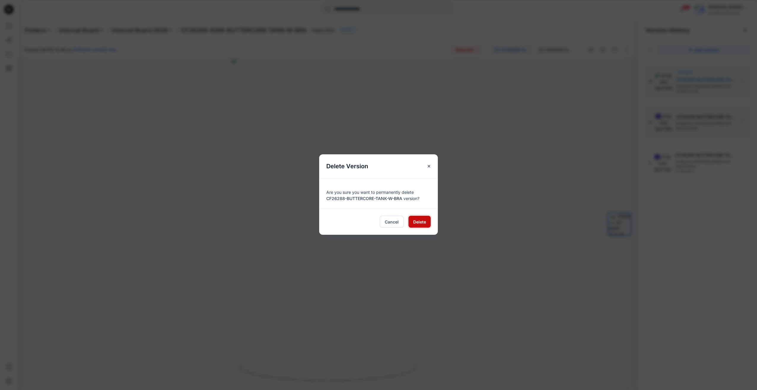
click at [425, 221] on span "Delete" at bounding box center [419, 222] width 13 height 6
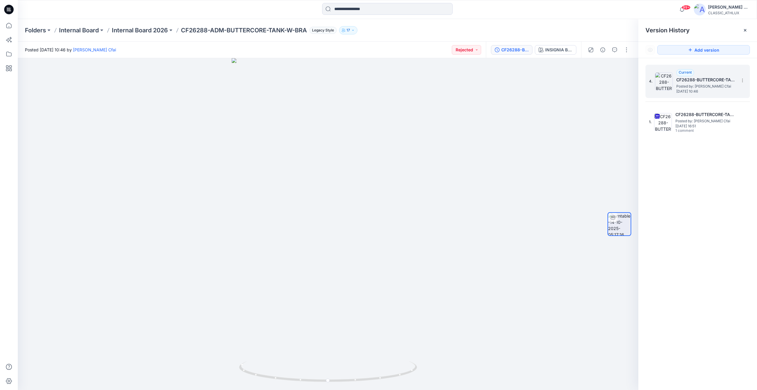
click at [698, 89] on span "Posted by: [PERSON_NAME] Cfai" at bounding box center [705, 86] width 59 height 6
click at [562, 50] on div "INSIGNIA BLUE/ BLUE MOOD HEATHER" at bounding box center [558, 50] width 27 height 7
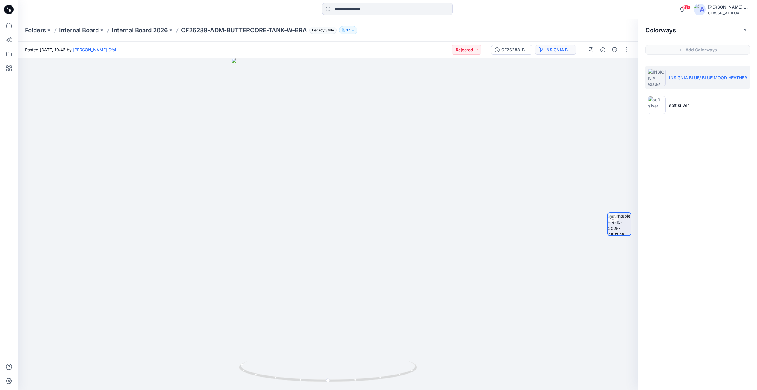
click at [535, 12] on div at bounding box center [388, 9] width 370 height 13
click at [136, 34] on p "Internal Board 2026" at bounding box center [140, 30] width 56 height 8
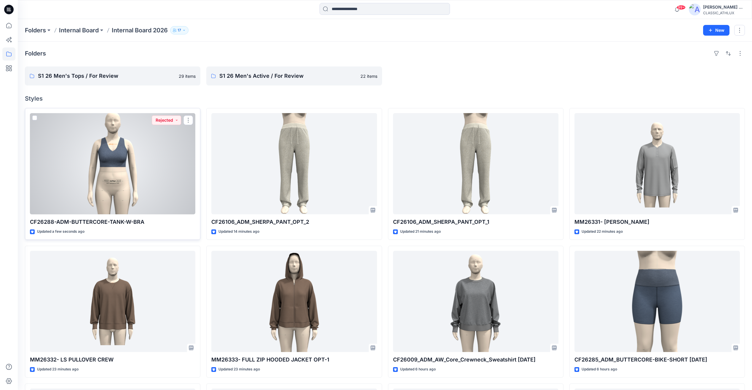
click at [179, 167] on div at bounding box center [112, 163] width 165 height 101
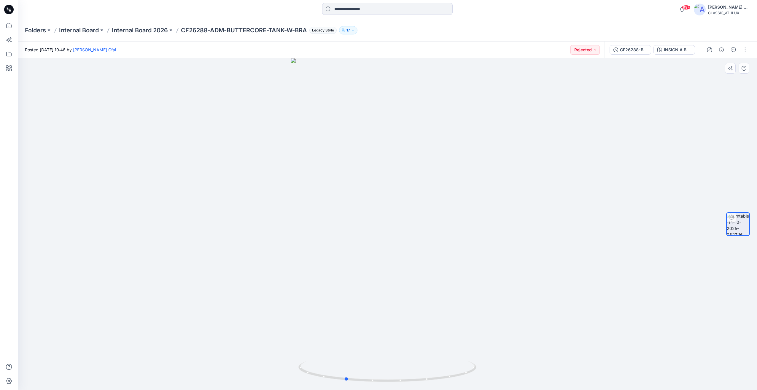
drag, startPoint x: 514, startPoint y: 269, endPoint x: 472, endPoint y: 269, distance: 42.1
click at [472, 269] on div at bounding box center [387, 224] width 739 height 332
drag, startPoint x: 446, startPoint y: 245, endPoint x: 491, endPoint y: 245, distance: 44.5
click at [491, 245] on div at bounding box center [387, 224] width 739 height 332
click at [634, 51] on div "CF26288-BUTTERCORE-TANK-W-BRA" at bounding box center [633, 50] width 27 height 7
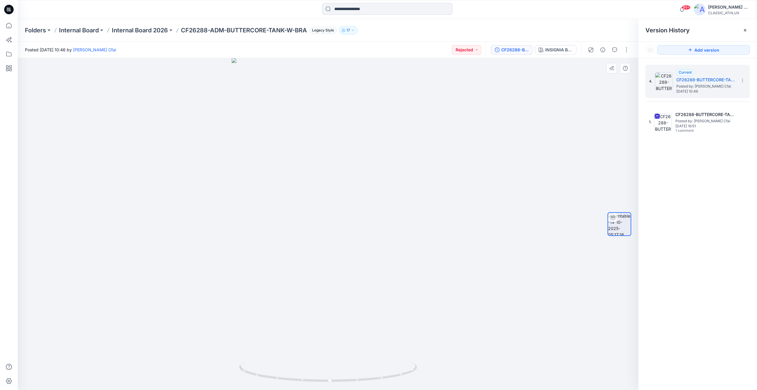
click at [586, 67] on div at bounding box center [328, 224] width 620 height 332
click at [563, 54] on button "INSIGNIA BLUE/ BLUE MOOD HEATHER" at bounding box center [556, 49] width 42 height 9
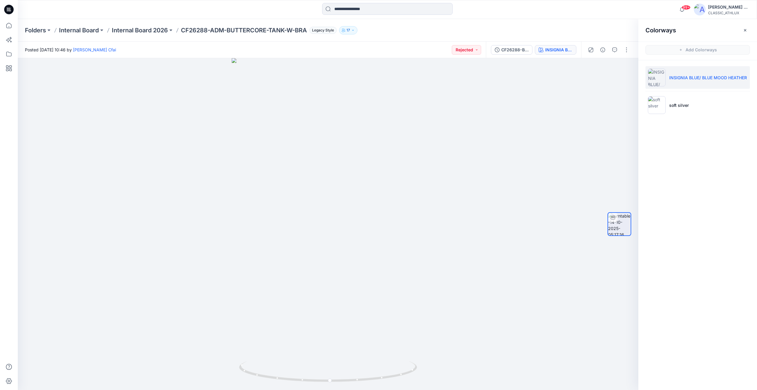
click at [556, 51] on div "INSIGNIA BLUE/ BLUE MOOD HEATHER" at bounding box center [558, 50] width 27 height 7
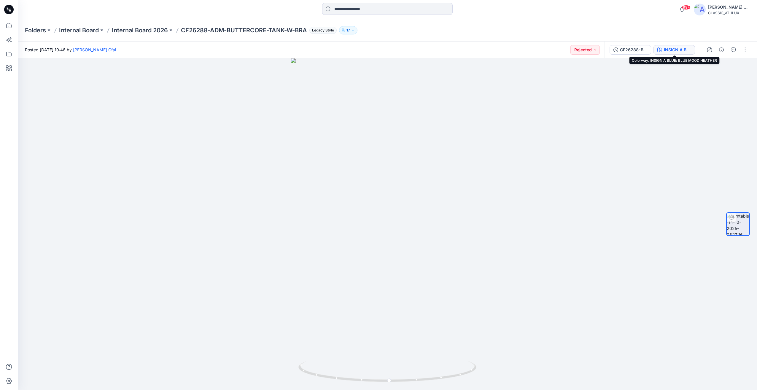
click at [681, 50] on div "INSIGNIA BLUE/ BLUE MOOD HEATHER" at bounding box center [677, 50] width 27 height 7
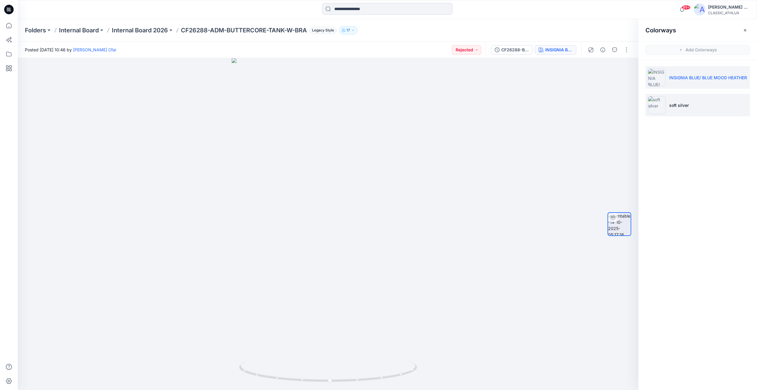
click at [693, 103] on li "soft silver" at bounding box center [697, 105] width 104 height 23
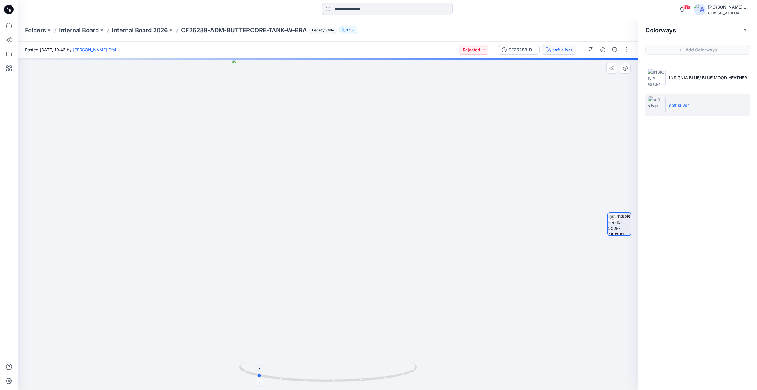
drag, startPoint x: 332, startPoint y: 383, endPoint x: 262, endPoint y: 378, distance: 71.0
click at [262, 378] on icon at bounding box center [328, 372] width 179 height 22
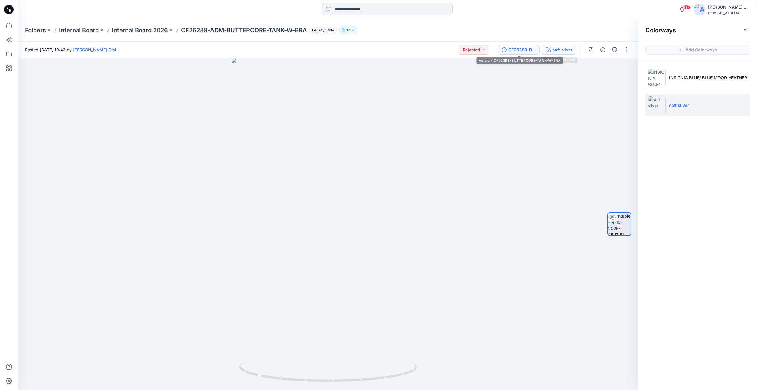
click at [537, 49] on button "CF26288-BUTTERCORE-TANK-W-BRA" at bounding box center [519, 49] width 42 height 9
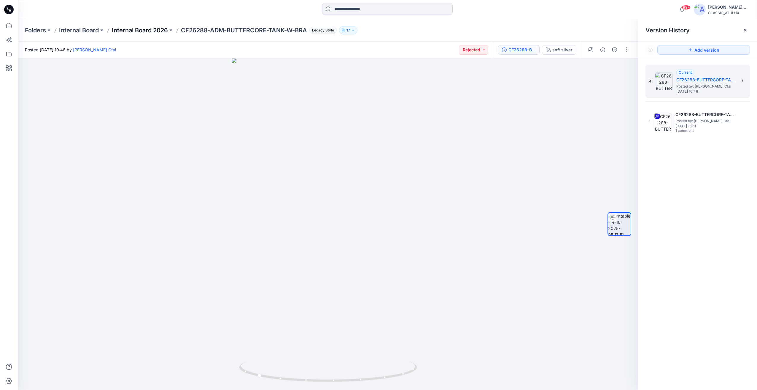
click at [140, 32] on p "Internal Board 2026" at bounding box center [140, 30] width 56 height 8
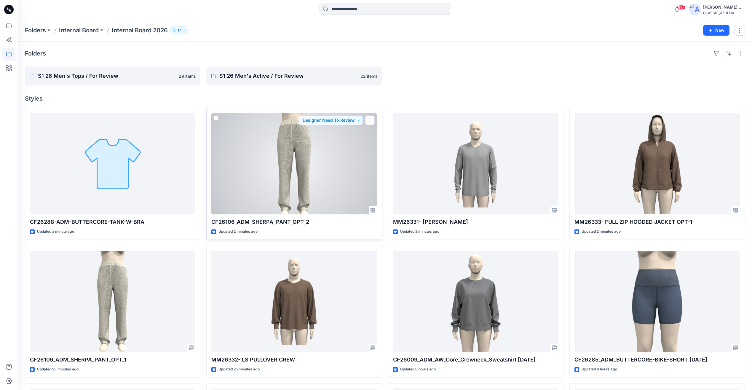
click at [320, 189] on div at bounding box center [293, 163] width 165 height 101
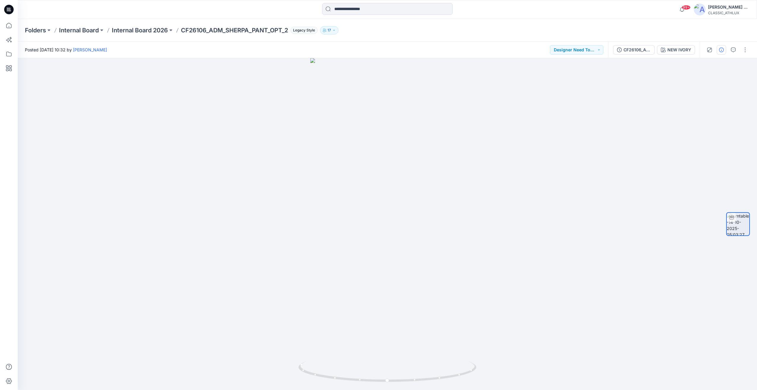
click at [719, 53] on button "button" at bounding box center [721, 49] width 9 height 9
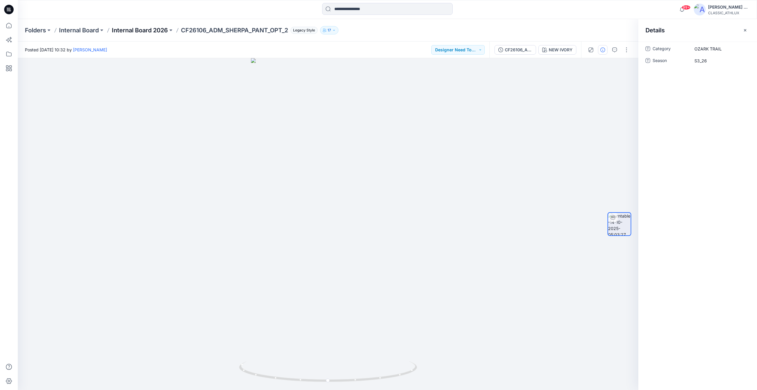
click at [152, 33] on p "Internal Board 2026" at bounding box center [140, 30] width 56 height 8
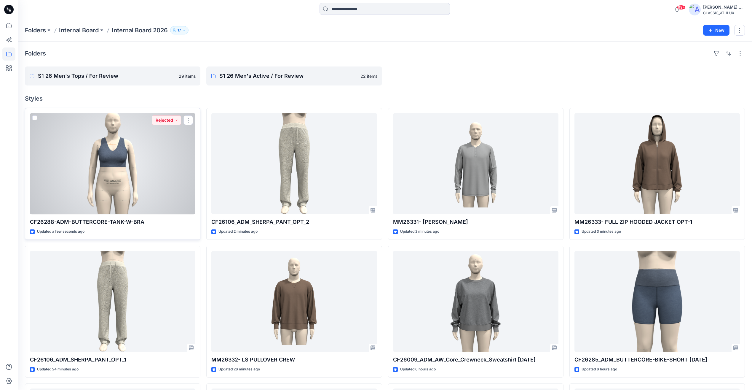
click at [151, 174] on div at bounding box center [112, 163] width 165 height 101
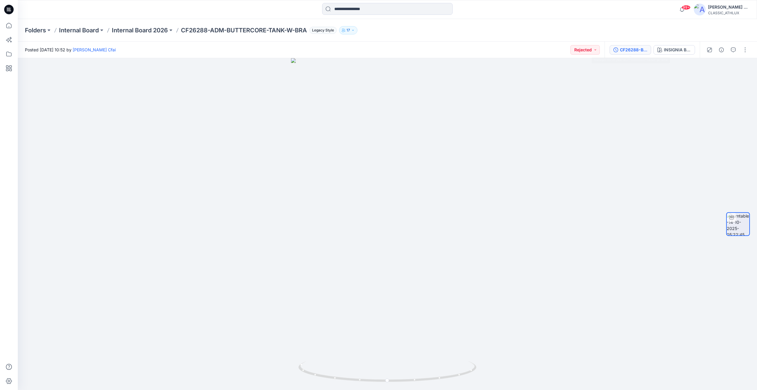
click at [636, 48] on div "CF26288-BUTTERCORE-TANK-W-BRA" at bounding box center [633, 50] width 27 height 7
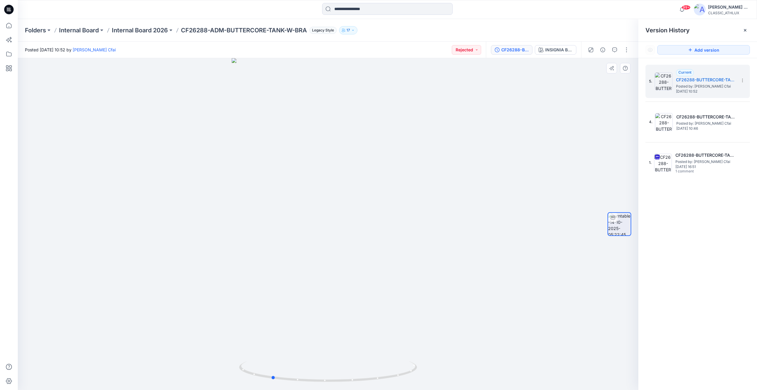
drag, startPoint x: 439, startPoint y: 318, endPoint x: 398, endPoint y: 298, distance: 45.0
click at [385, 313] on div at bounding box center [328, 224] width 620 height 332
click at [545, 51] on button "INSIGNIA BLUE/ BLUE MOOD HEATHER" at bounding box center [556, 49] width 42 height 9
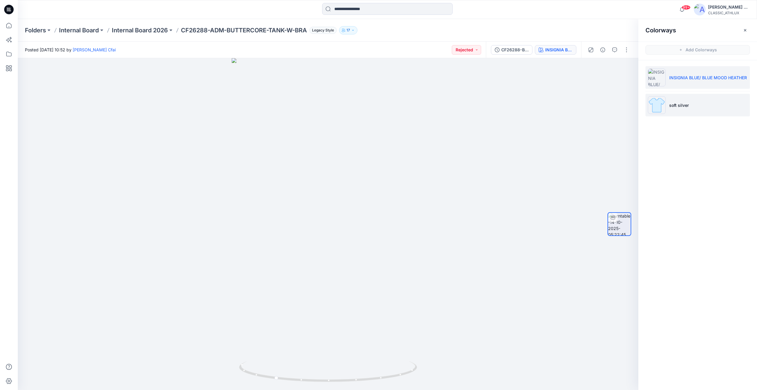
click at [685, 106] on p "soft silver" at bounding box center [679, 105] width 20 height 6
drag, startPoint x: 518, startPoint y: 256, endPoint x: 714, endPoint y: 214, distance: 200.4
click at [655, 258] on div "soft silver Loading... Material Properties Loading... Colorways Add Colorways I…" at bounding box center [387, 224] width 739 height 332
click at [526, 53] on div "CF26288-BUTTERCORE-TANK-W-BRA" at bounding box center [521, 50] width 27 height 7
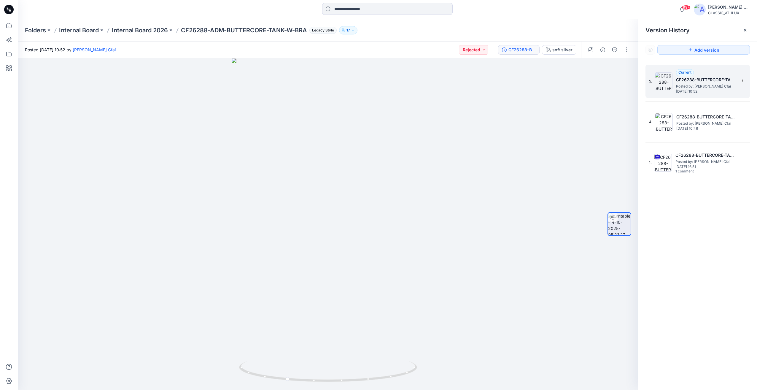
click at [717, 89] on span "[DATE] 10:52" at bounding box center [705, 91] width 59 height 4
click at [561, 54] on button "soft silver" at bounding box center [559, 49] width 34 height 9
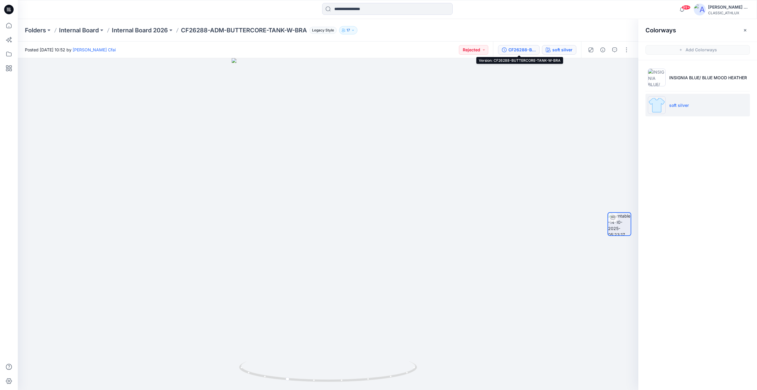
click at [526, 50] on div "CF26288-BUTTERCORE-TANK-W-BRA" at bounding box center [521, 50] width 27 height 7
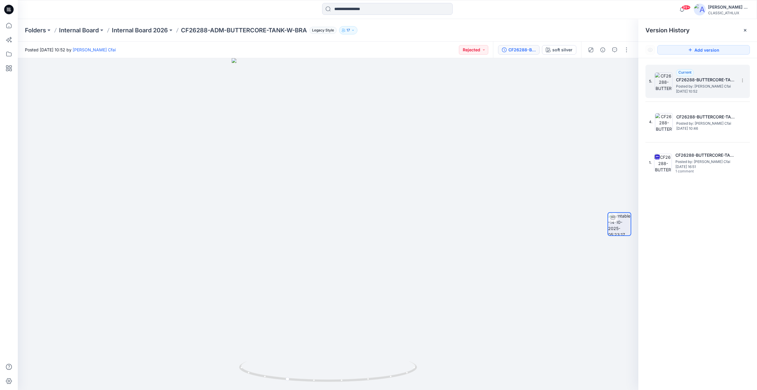
click at [677, 89] on span "[DATE] 10:52" at bounding box center [705, 91] width 59 height 4
click at [744, 122] on icon at bounding box center [742, 121] width 5 height 5
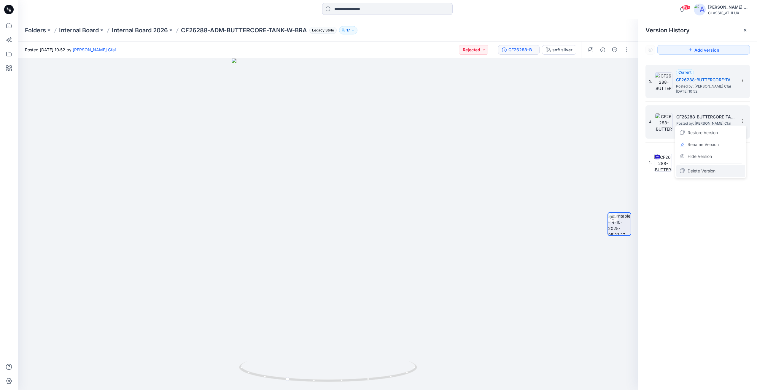
click at [713, 170] on span "Delete Version" at bounding box center [701, 170] width 28 height 7
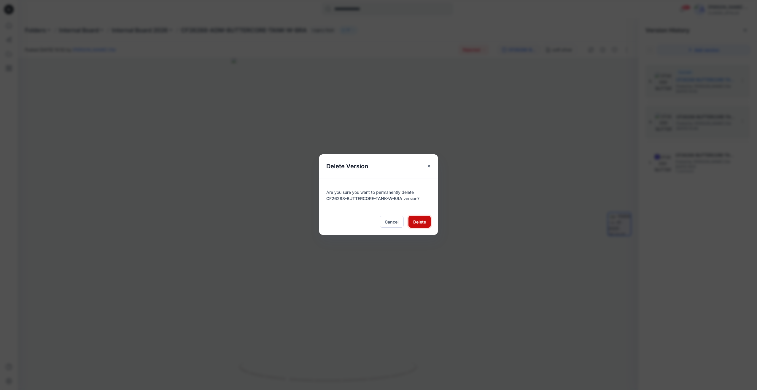
click at [423, 223] on span "Delete" at bounding box center [419, 222] width 13 height 6
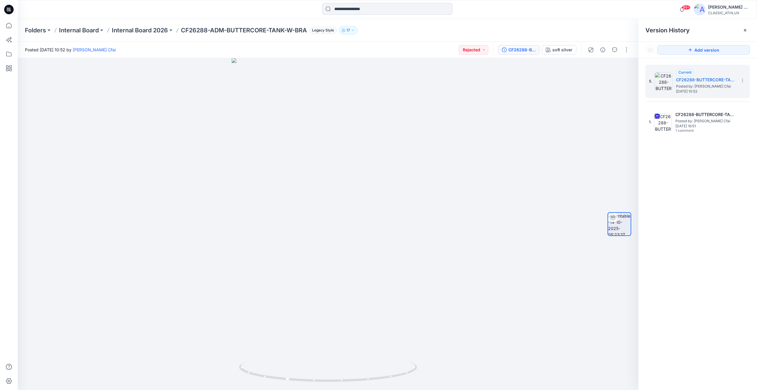
click at [697, 160] on div "5. Current CF26288-BUTTERCORE-TANK-W-BRA Posted by: [PERSON_NAME] Cfai [DATE] 1…" at bounding box center [697, 228] width 119 height 340
click at [693, 125] on span "[DATE] 16:51" at bounding box center [704, 126] width 59 height 4
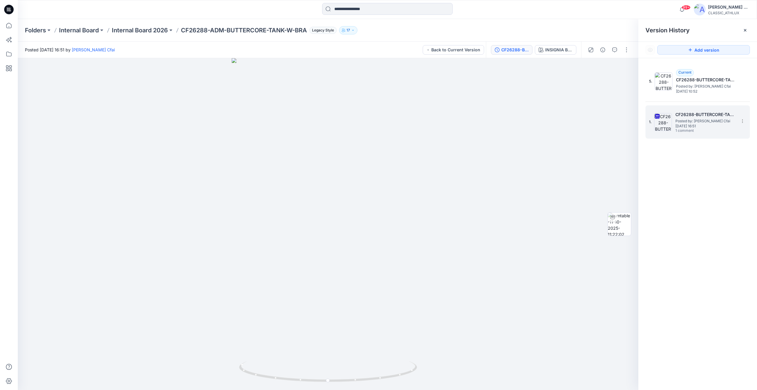
click at [693, 124] on span "[DATE] 16:51" at bounding box center [704, 126] width 59 height 4
click at [615, 50] on icon "button" at bounding box center [614, 49] width 5 height 5
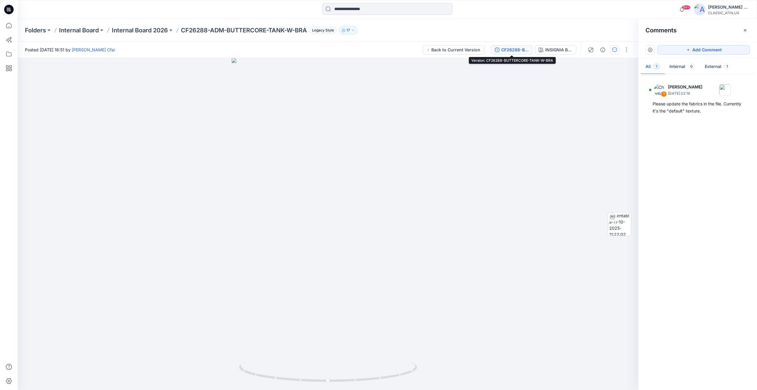
click at [513, 53] on button "CF26288-BUTTERCORE-TANK-W-BRA" at bounding box center [512, 49] width 42 height 9
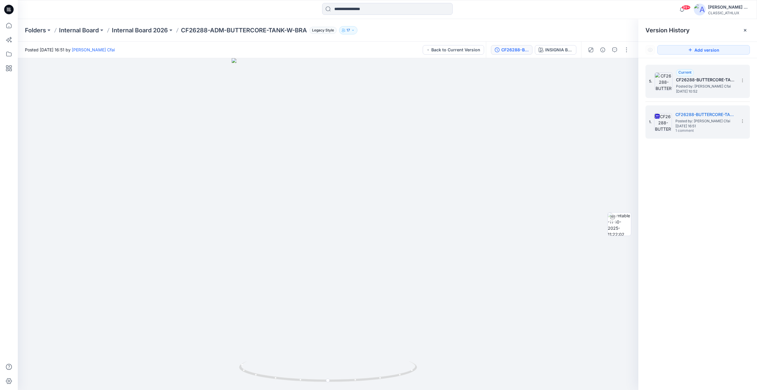
click at [683, 88] on span "Posted by: [PERSON_NAME] Cfai" at bounding box center [705, 86] width 59 height 6
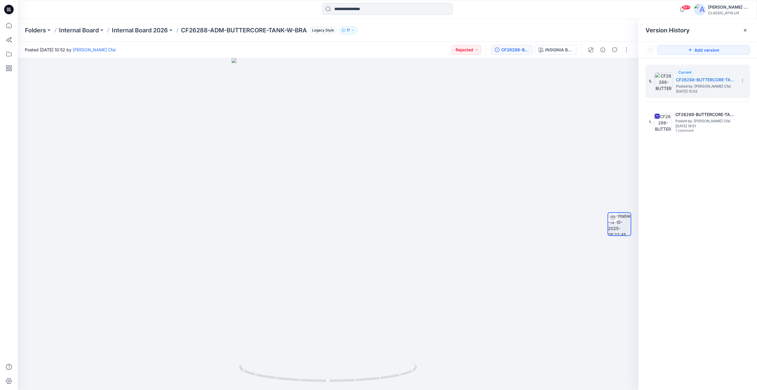
click at [475, 55] on div "Posted [DATE] 10:52 by [PERSON_NAME] Cfai Rejected" at bounding box center [252, 50] width 468 height 16
click at [472, 53] on button "Rejected" at bounding box center [466, 49] width 29 height 9
click at [455, 118] on p "Designer Need To Review" at bounding box center [456, 117] width 33 height 8
click at [136, 30] on p "Internal Board 2026" at bounding box center [140, 30] width 56 height 8
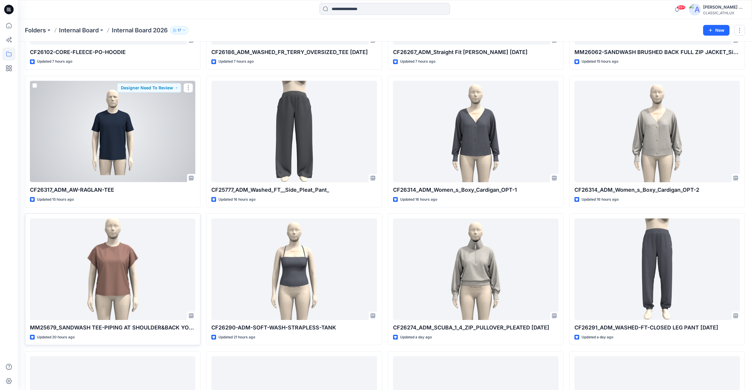
scroll to position [445, 0]
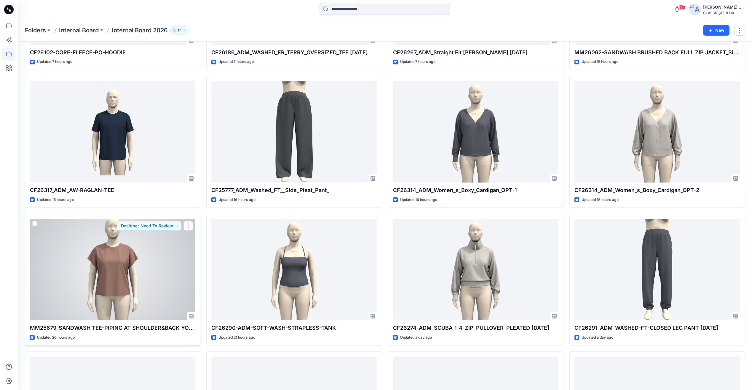
click at [148, 271] on div at bounding box center [112, 269] width 165 height 101
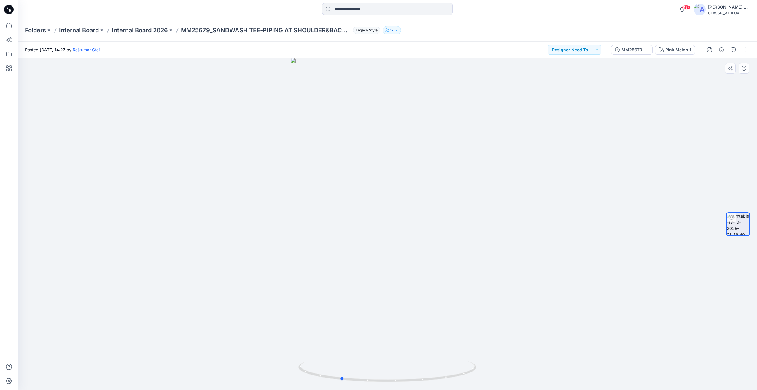
drag, startPoint x: 529, startPoint y: 313, endPoint x: 557, endPoint y: 273, distance: 48.9
click at [515, 313] on div at bounding box center [387, 224] width 739 height 332
click at [639, 51] on div "MM25679-NEW SANDWASH TEE-PIPING AT SHOULDER&BACK YOKE-[DATE]" at bounding box center [634, 50] width 27 height 7
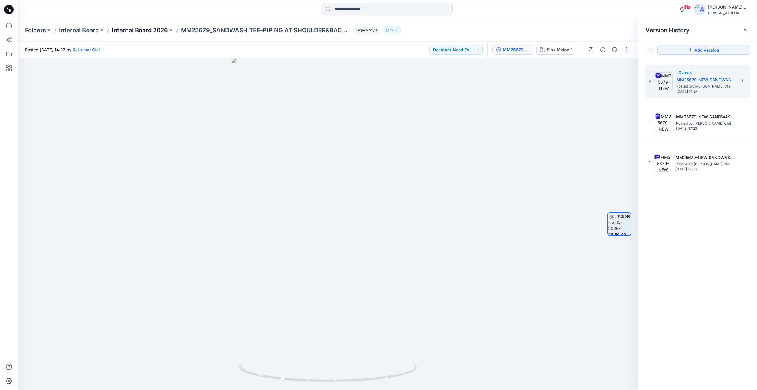
click at [139, 31] on p "Internal Board 2026" at bounding box center [140, 30] width 56 height 8
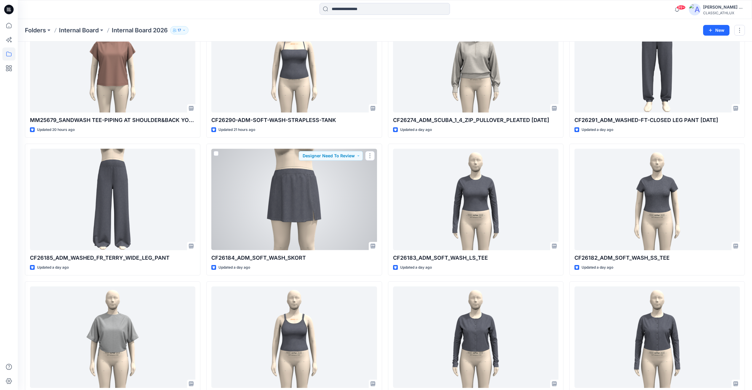
scroll to position [890, 0]
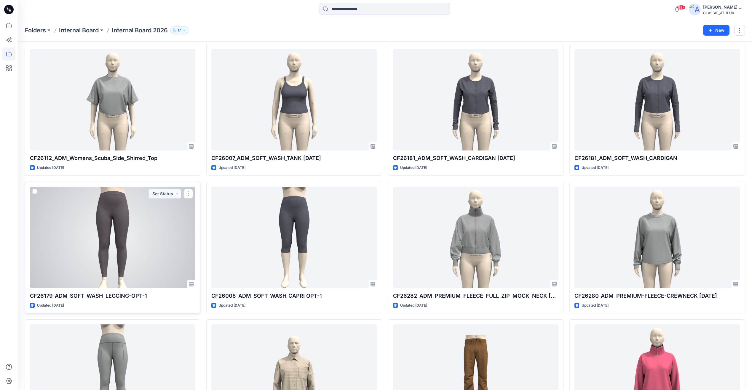
click at [165, 221] on div at bounding box center [112, 237] width 165 height 101
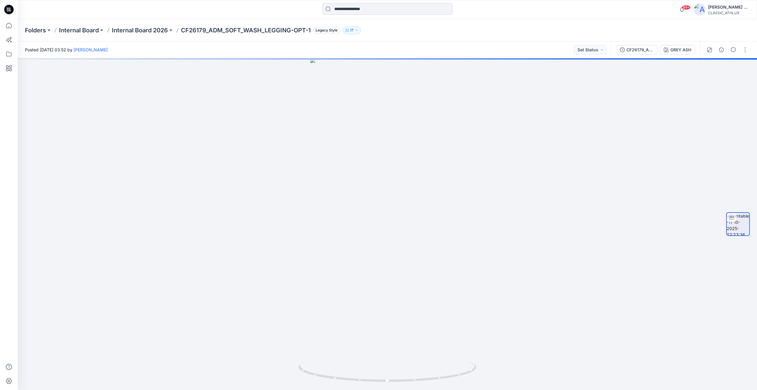
click at [147, 35] on div "Folders Internal Board Internal Board 2026 CF26179_ADM_SOFT_WASH_LEGGING-OPT-1 …" at bounding box center [387, 30] width 739 height 23
click at [151, 33] on p "Internal Board 2026" at bounding box center [140, 30] width 56 height 8
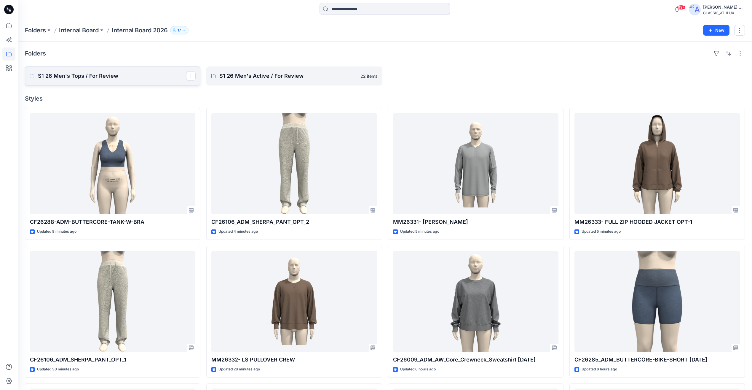
click at [123, 78] on p "S1 26 Men's Tops / For Review" at bounding box center [112, 76] width 148 height 8
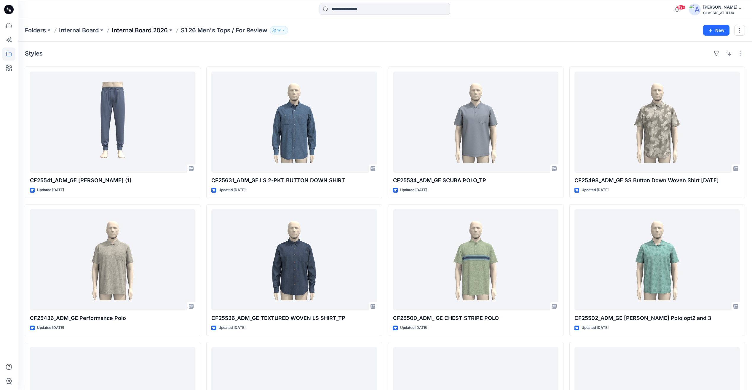
click at [128, 32] on p "Internal Board 2026" at bounding box center [140, 30] width 56 height 8
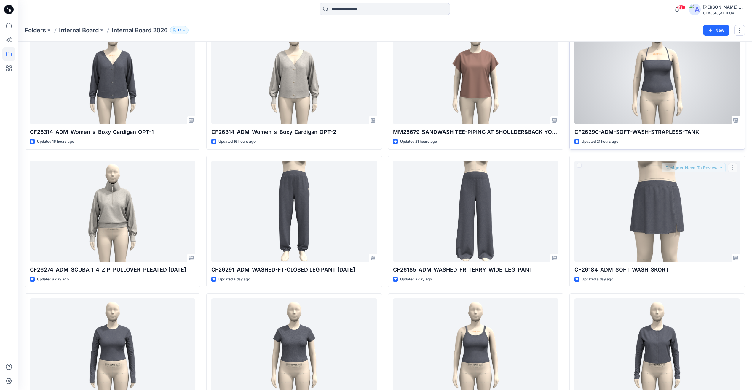
scroll to position [564, 0]
